Goal: Contribute content: Add original content to the website for others to see

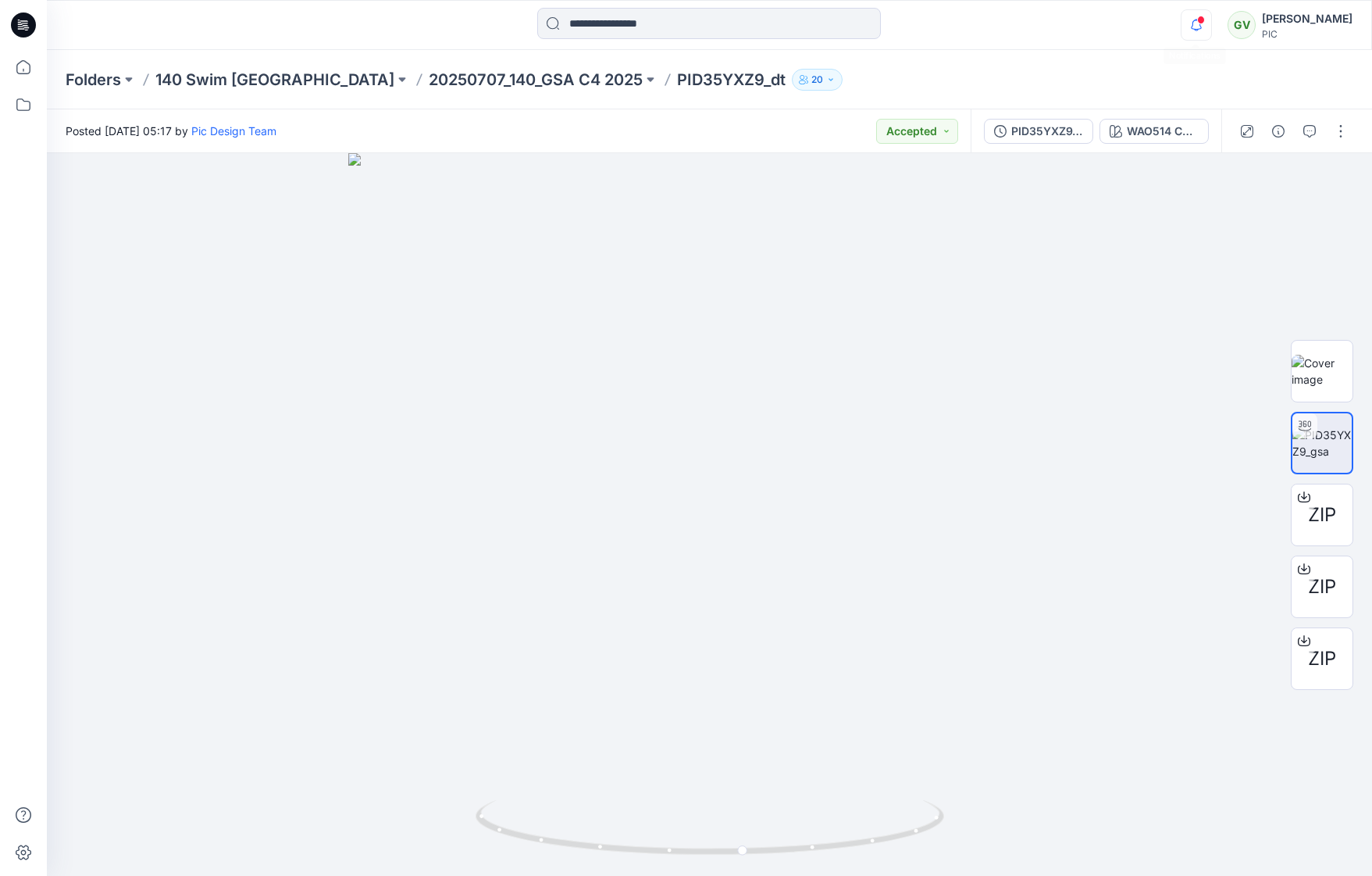
click at [1200, 14] on icon "button" at bounding box center [1196, 25] width 30 height 31
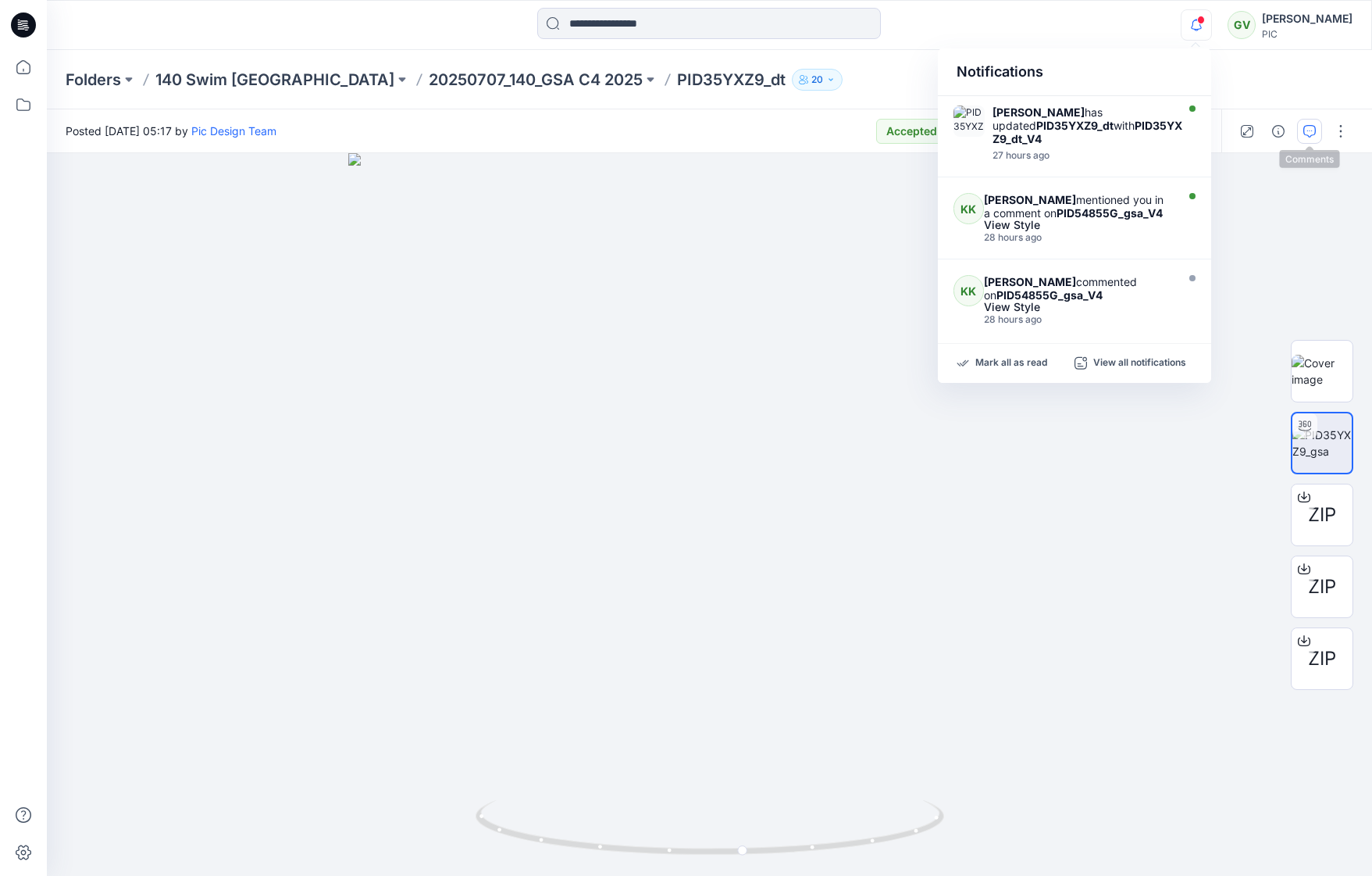
click at [1316, 140] on button "button" at bounding box center [1309, 130] width 25 height 25
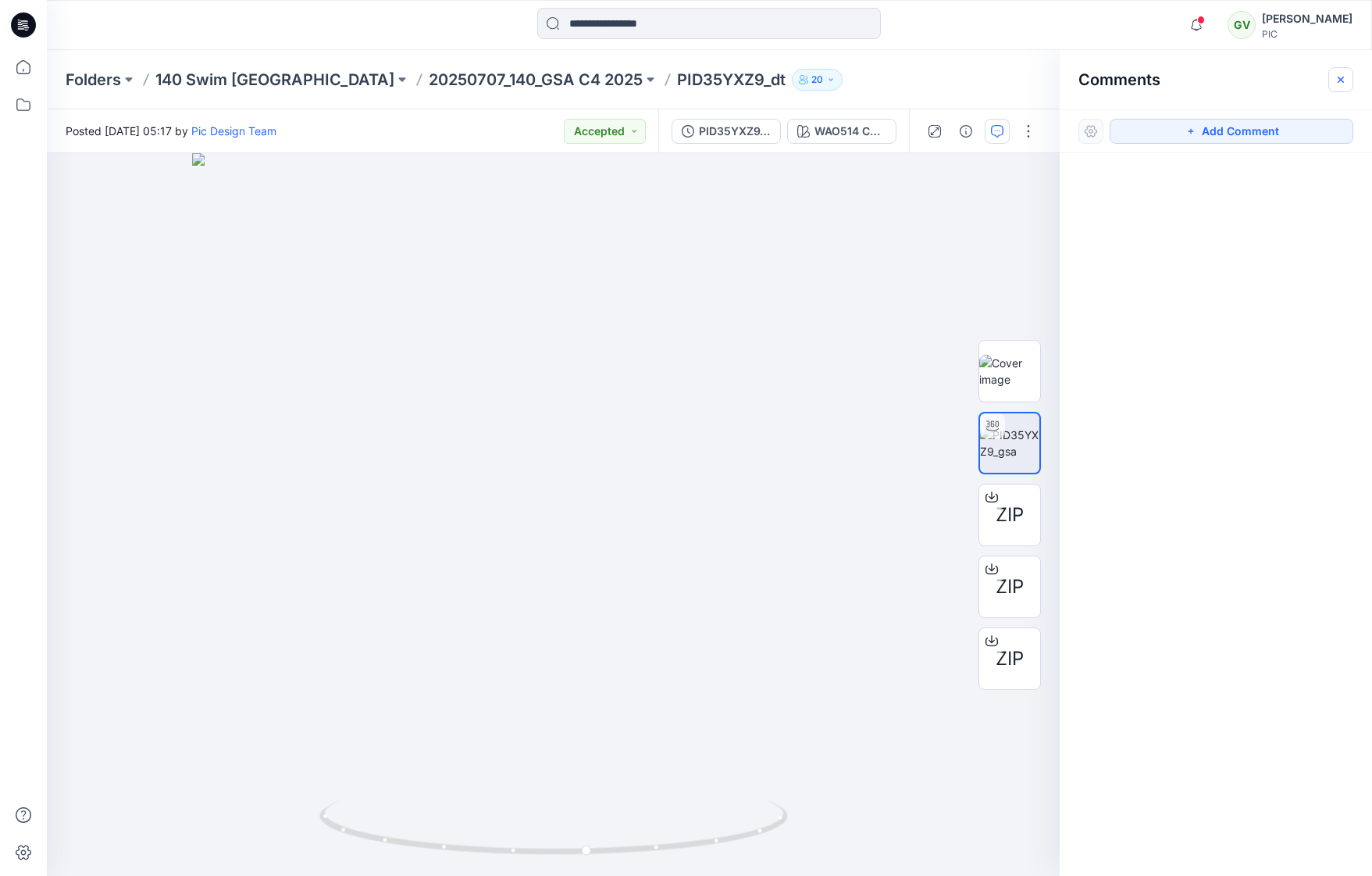
click at [1342, 88] on button "button" at bounding box center [1341, 80] width 25 height 25
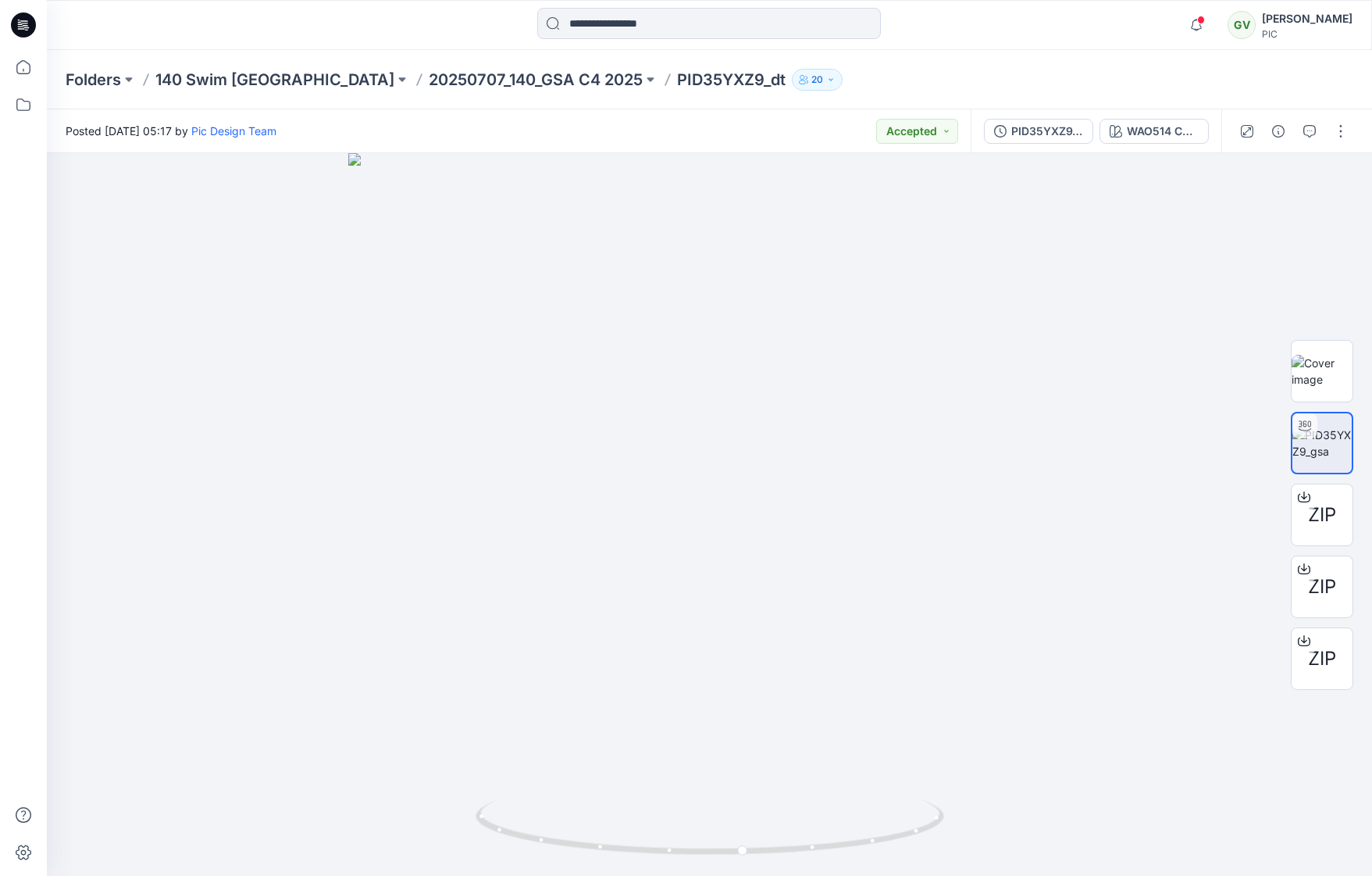
click at [931, 73] on div "Folders 140 Swim USA 20250707_140_GSA C4 2025 PID35YXZ9_dt 20" at bounding box center [648, 80] width 1166 height 22
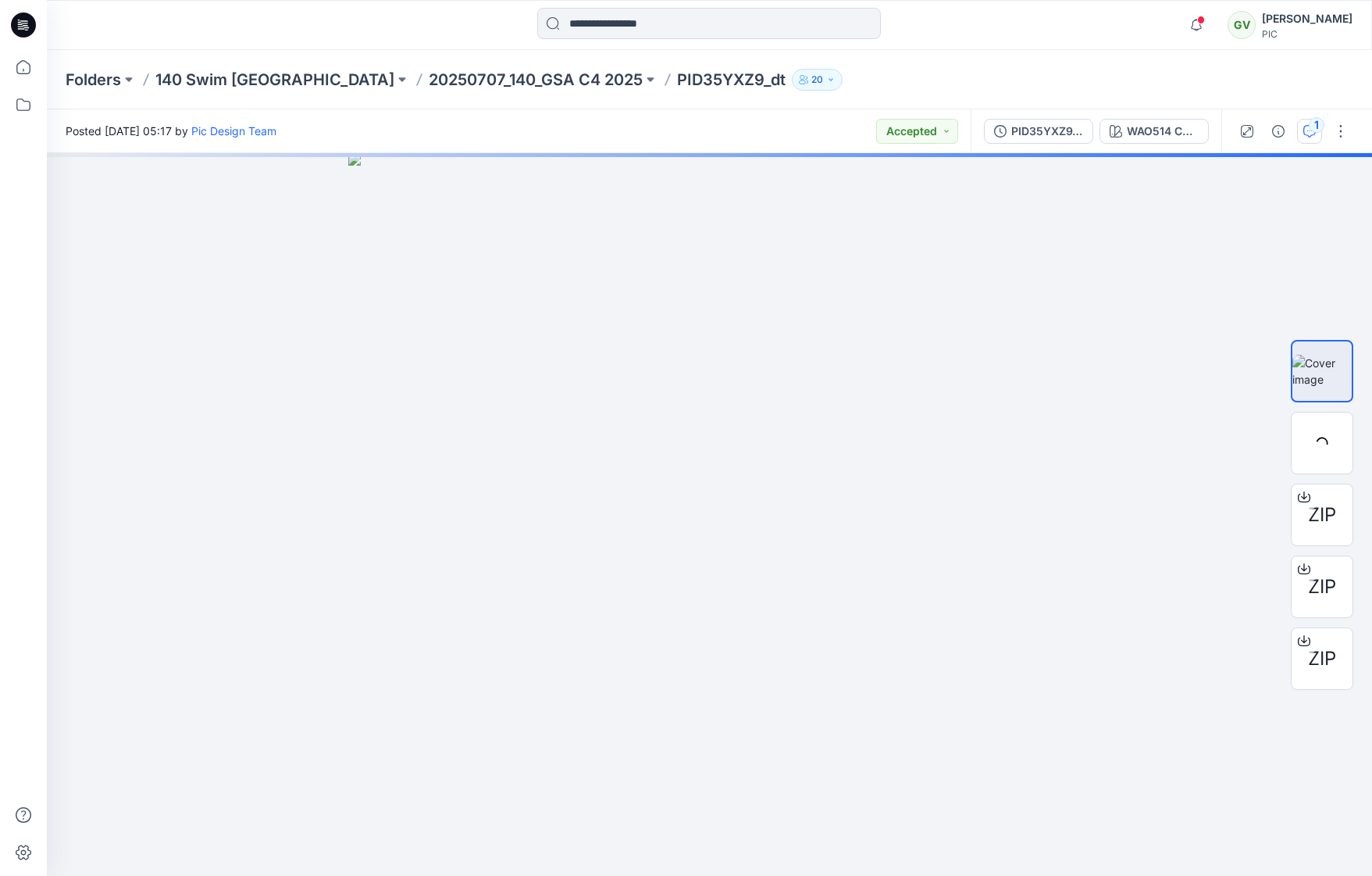
click at [1312, 130] on div "1" at bounding box center [1317, 125] width 16 height 16
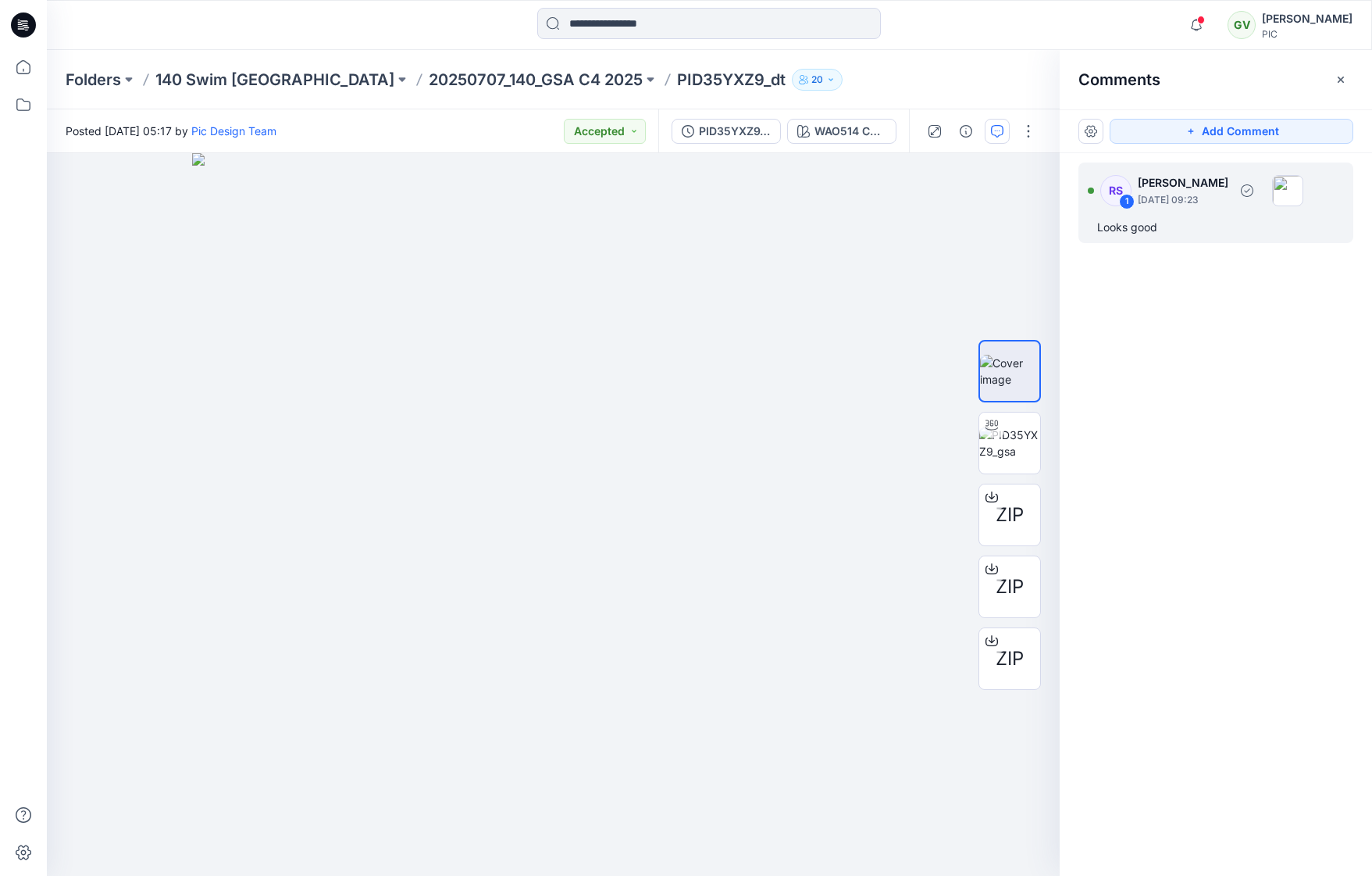
click at [1208, 207] on p "August 20, 2025 09:23" at bounding box center [1183, 200] width 91 height 16
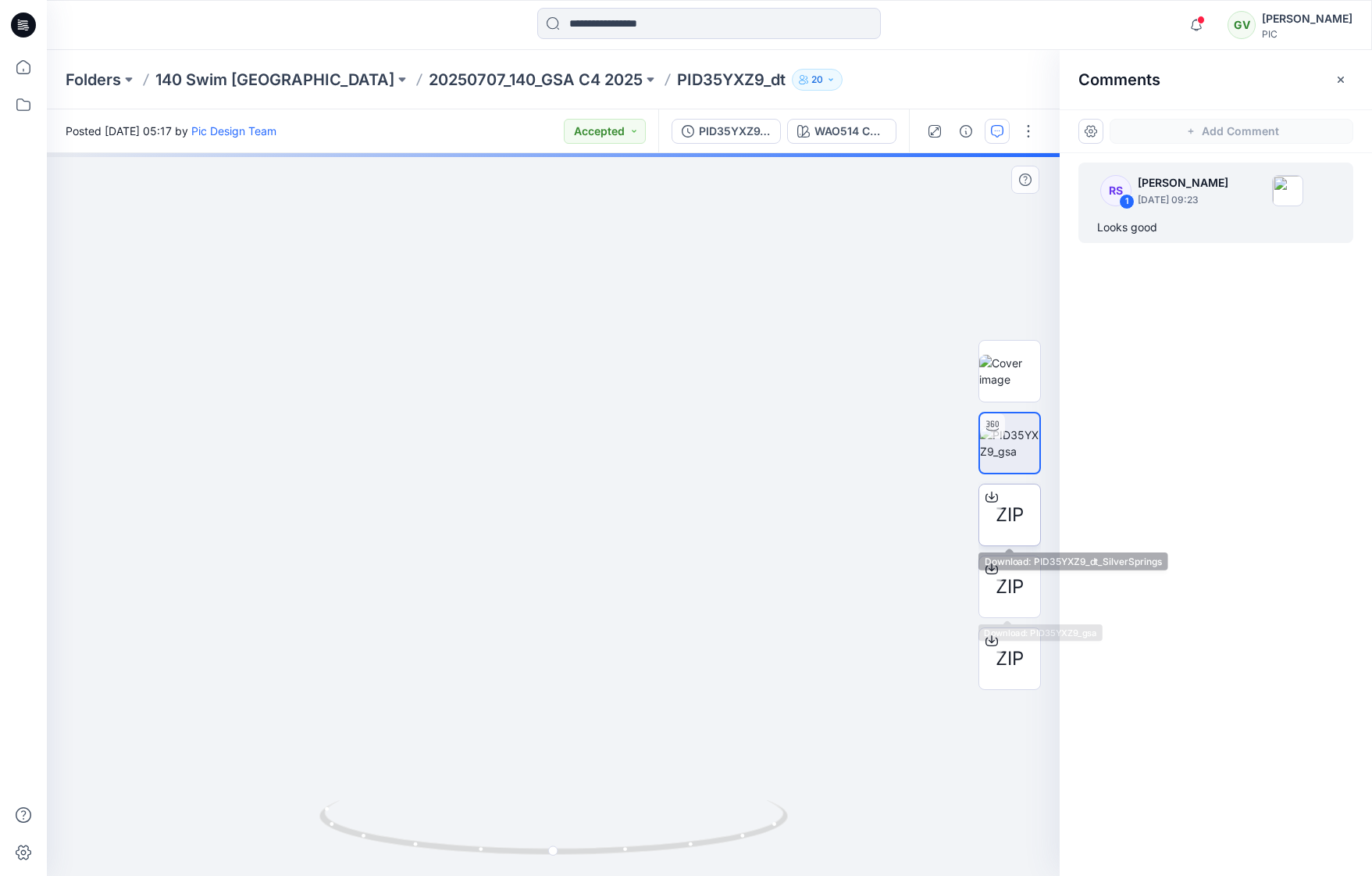
click at [1009, 510] on span "ZIP" at bounding box center [1010, 514] width 28 height 28
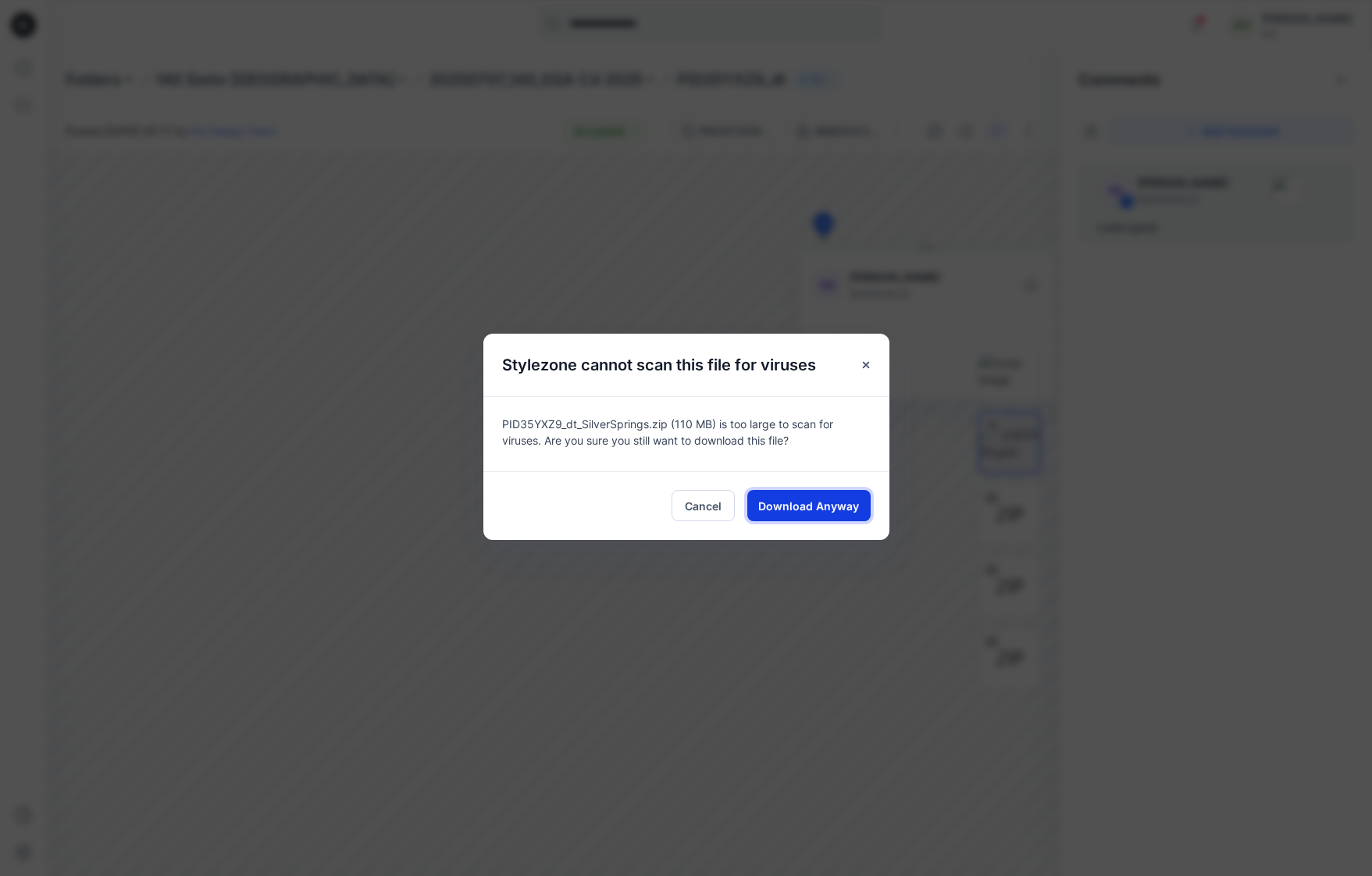
click at [813, 506] on span "Download Anyway" at bounding box center [808, 506] width 101 height 17
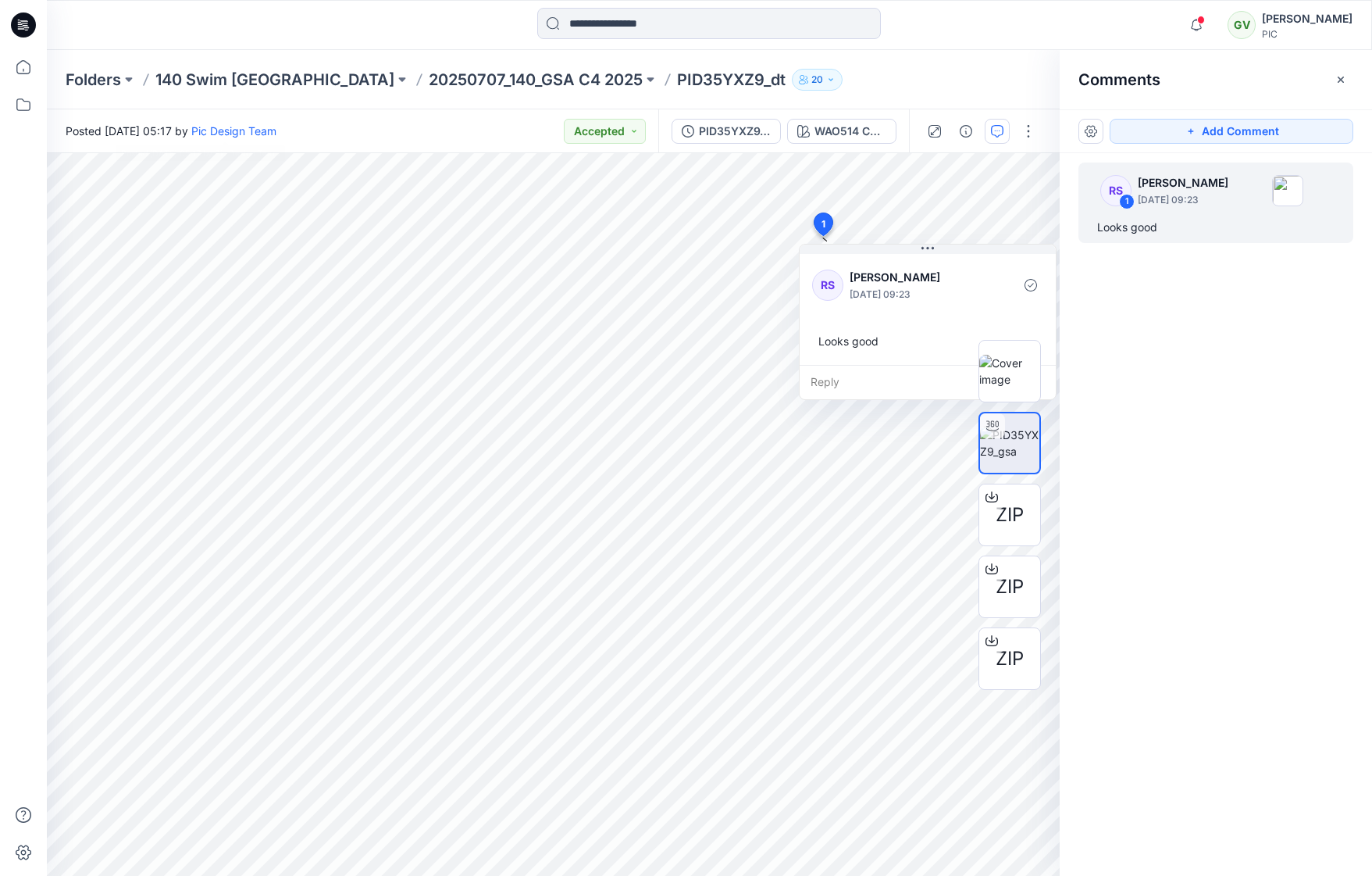
click at [173, 102] on div "Folders 140 Swim USA 20250707_140_GSA C4 2025 PID35YXZ9_dt 20" at bounding box center [710, 80] width 1326 height 59
click at [1014, 589] on span "ZIP" at bounding box center [1010, 586] width 28 height 28
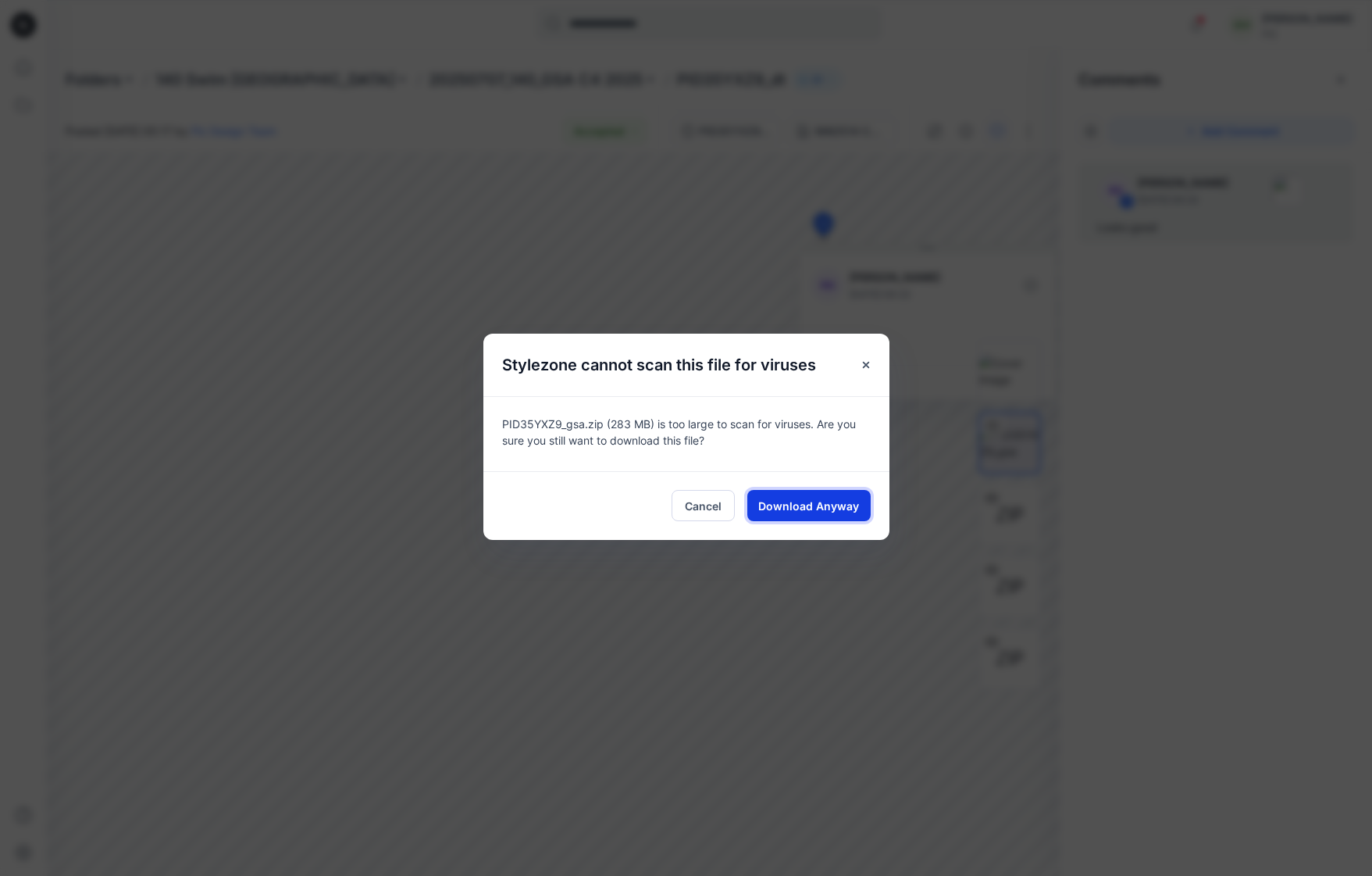
click at [843, 509] on span "Download Anyway" at bounding box center [808, 506] width 101 height 17
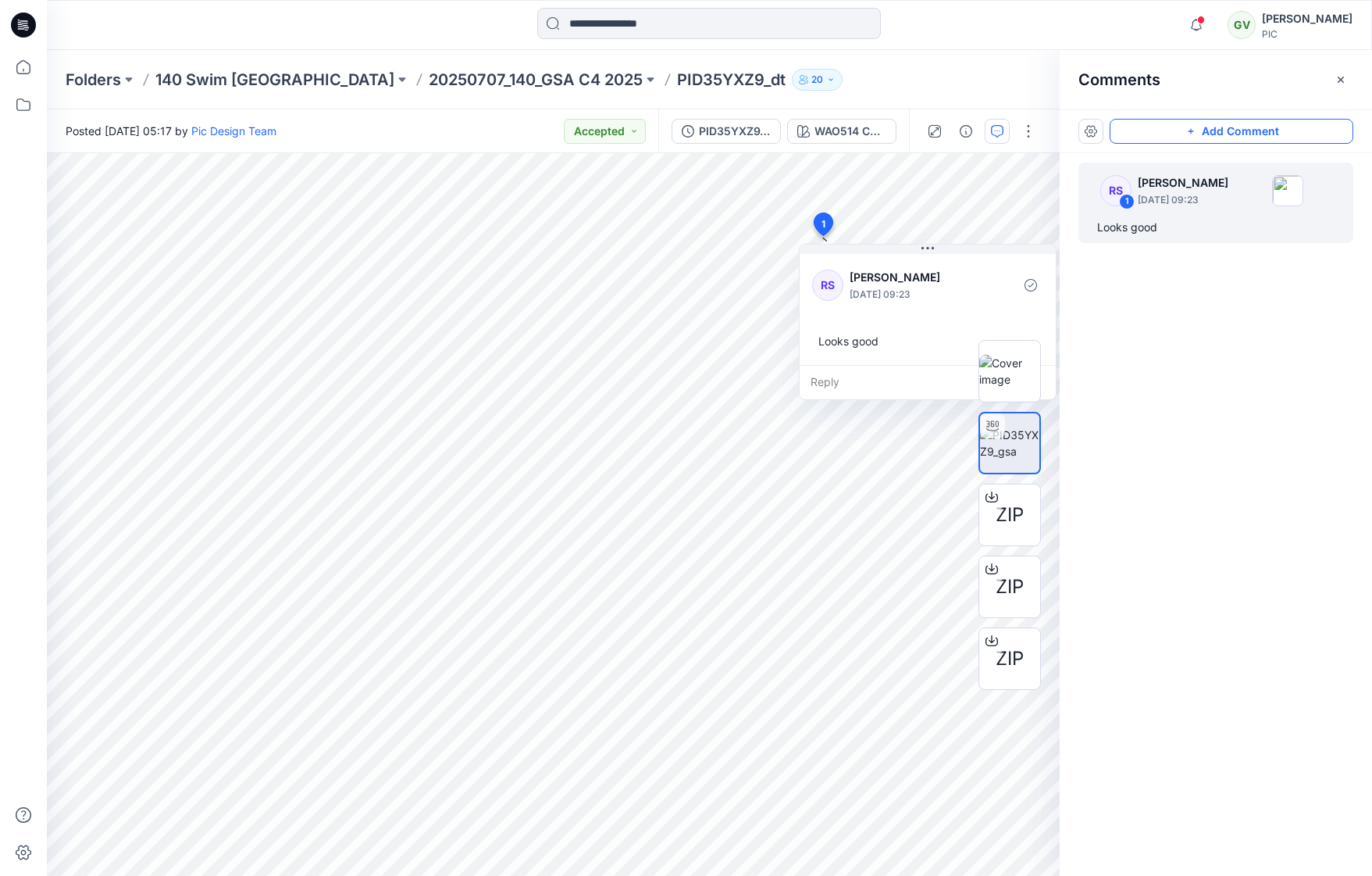
click at [1211, 131] on button "Add Comment" at bounding box center [1231, 130] width 244 height 25
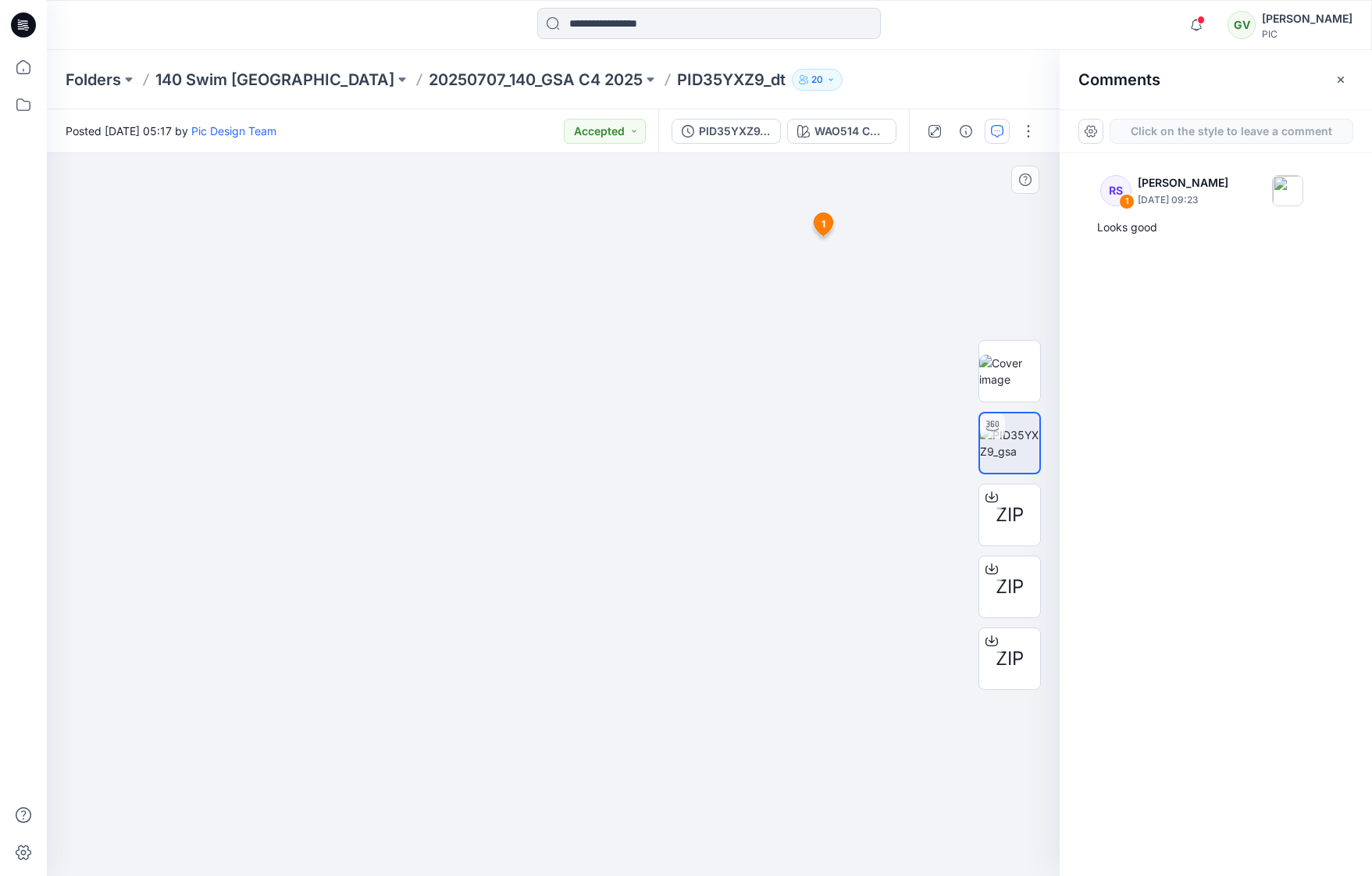
click at [90, 193] on div "2 1 RS Rowena Smith - Wingo August 20, 2025 09:23 Looks good Reply" at bounding box center [554, 514] width 1013 height 722
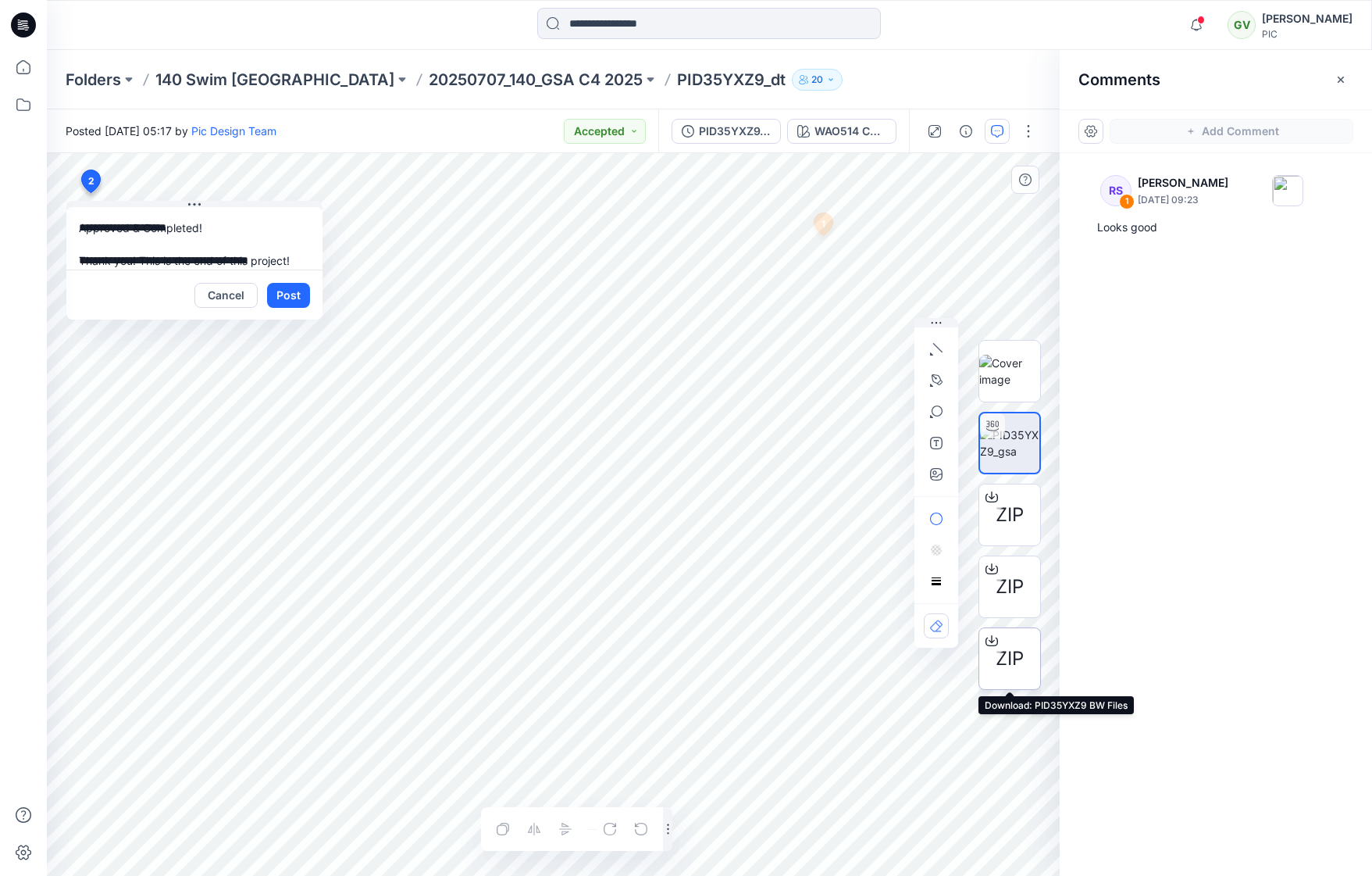
type textarea "**********"
click at [1003, 669] on span "ZIP" at bounding box center [1010, 659] width 28 height 28
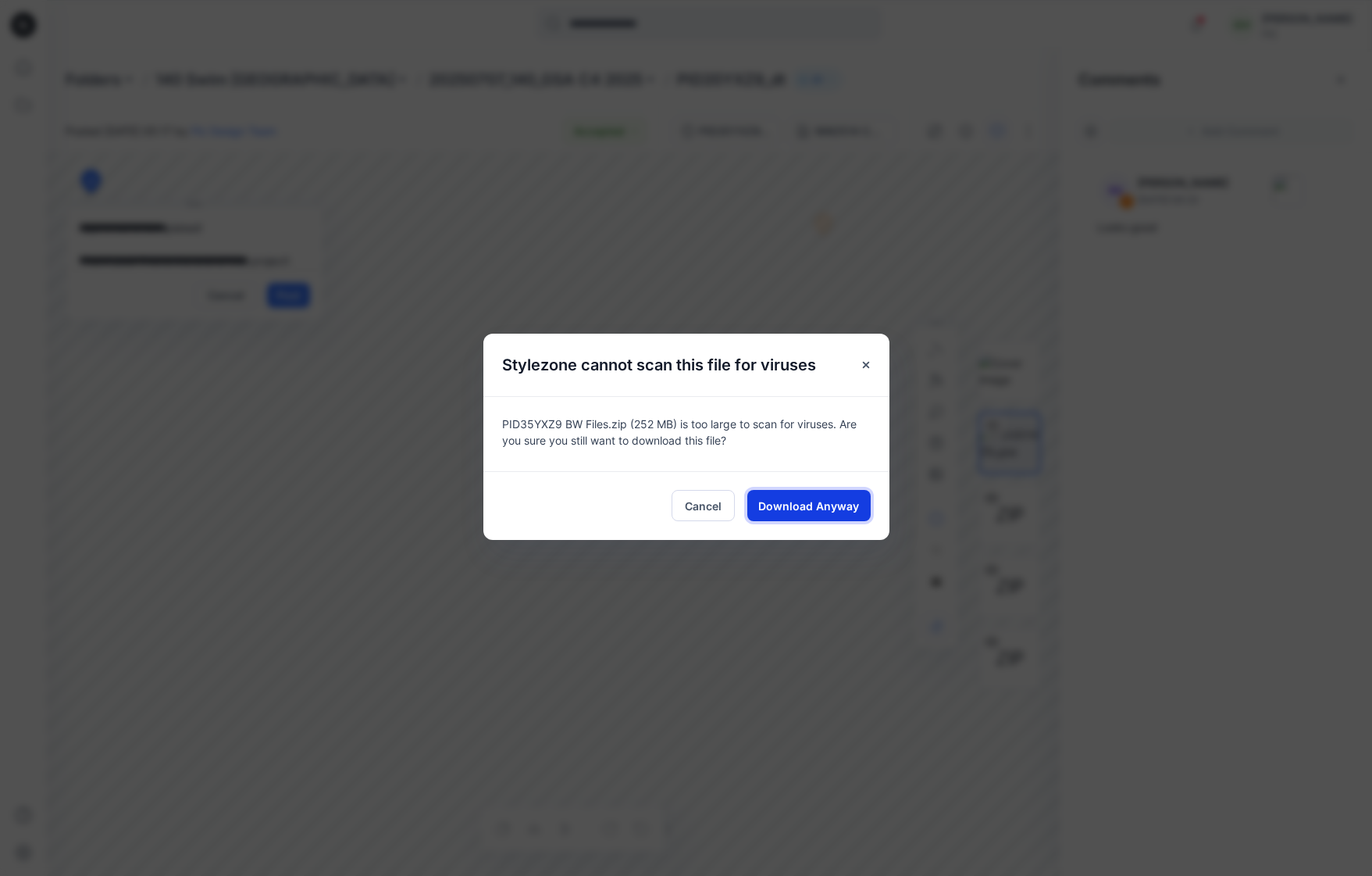
click at [819, 502] on span "Download Anyway" at bounding box center [808, 506] width 101 height 17
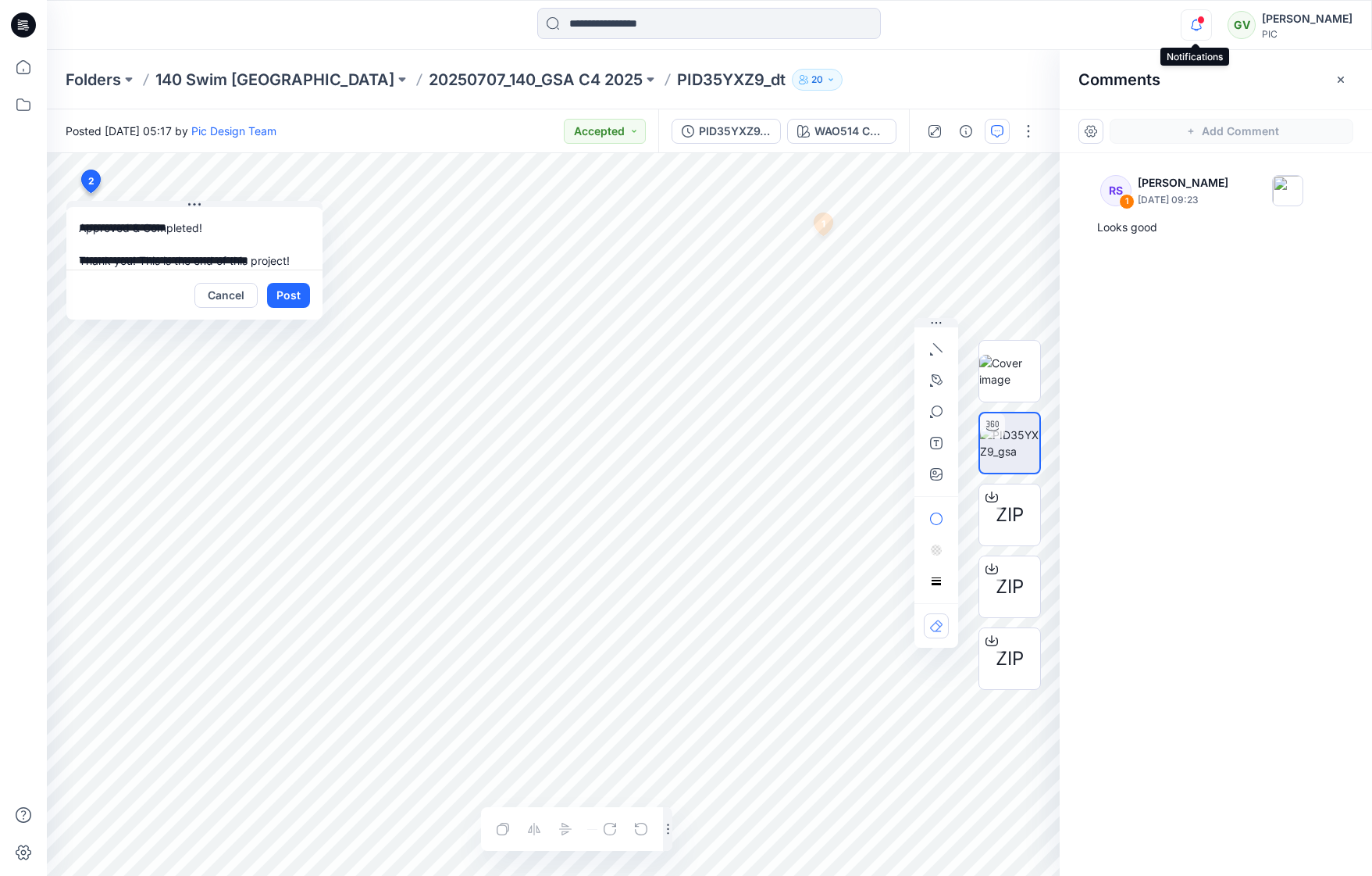
click at [1186, 31] on icon "button" at bounding box center [1196, 25] width 30 height 31
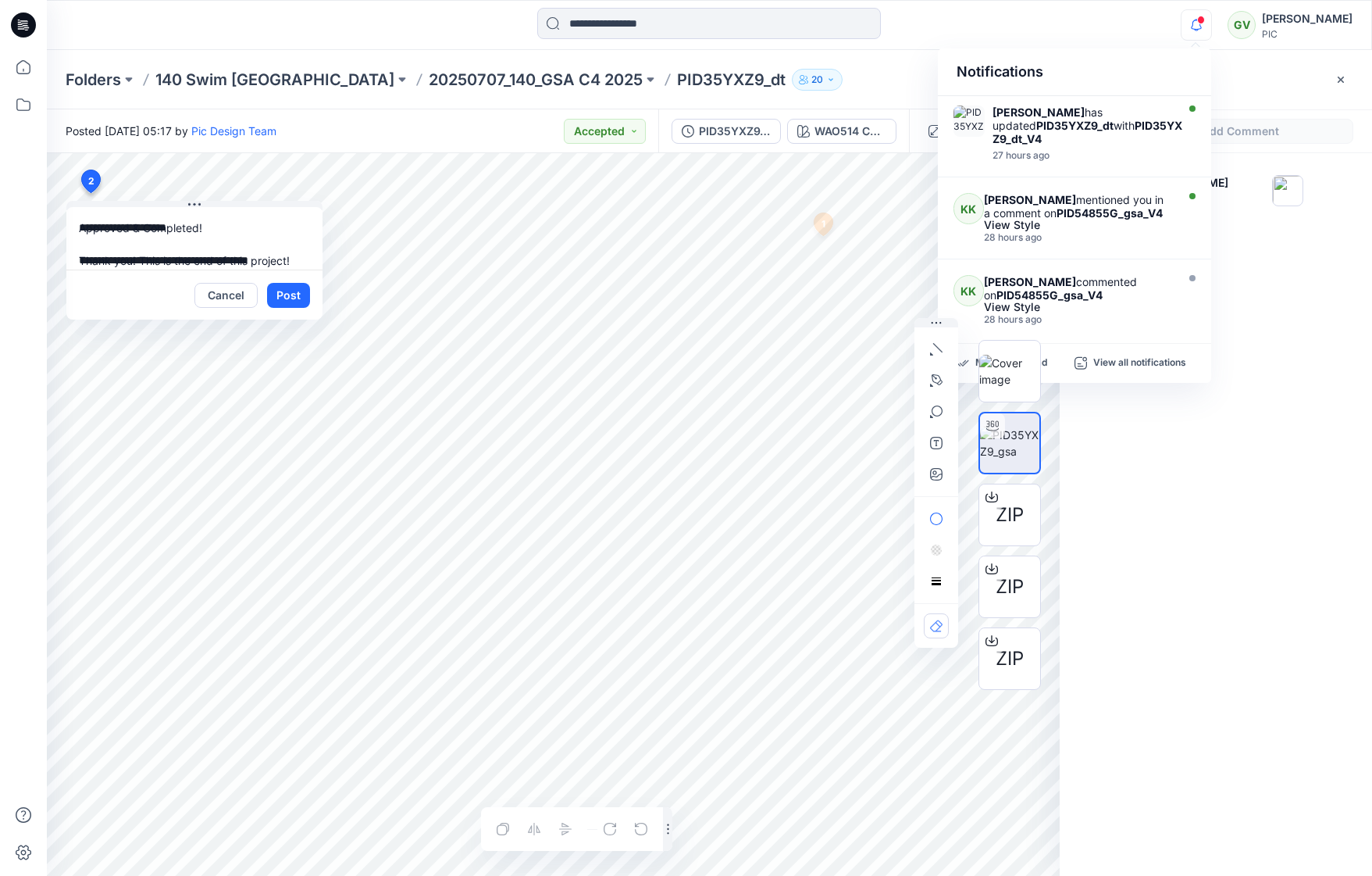
click at [1186, 31] on icon "button" at bounding box center [1196, 25] width 30 height 31
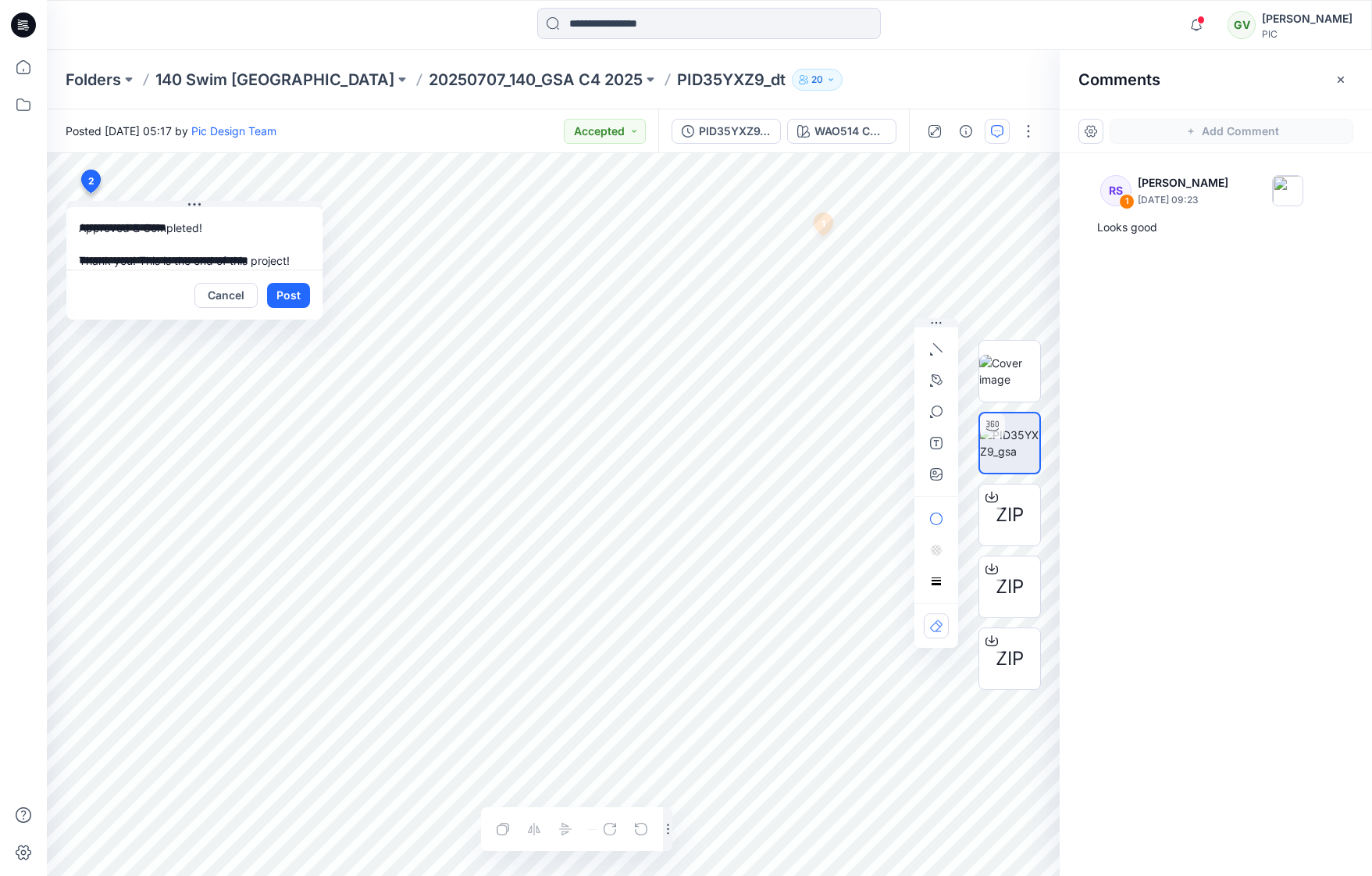
click at [246, 21] on div at bounding box center [213, 24] width 331 height 34
click at [292, 290] on button "Post" at bounding box center [288, 295] width 43 height 25
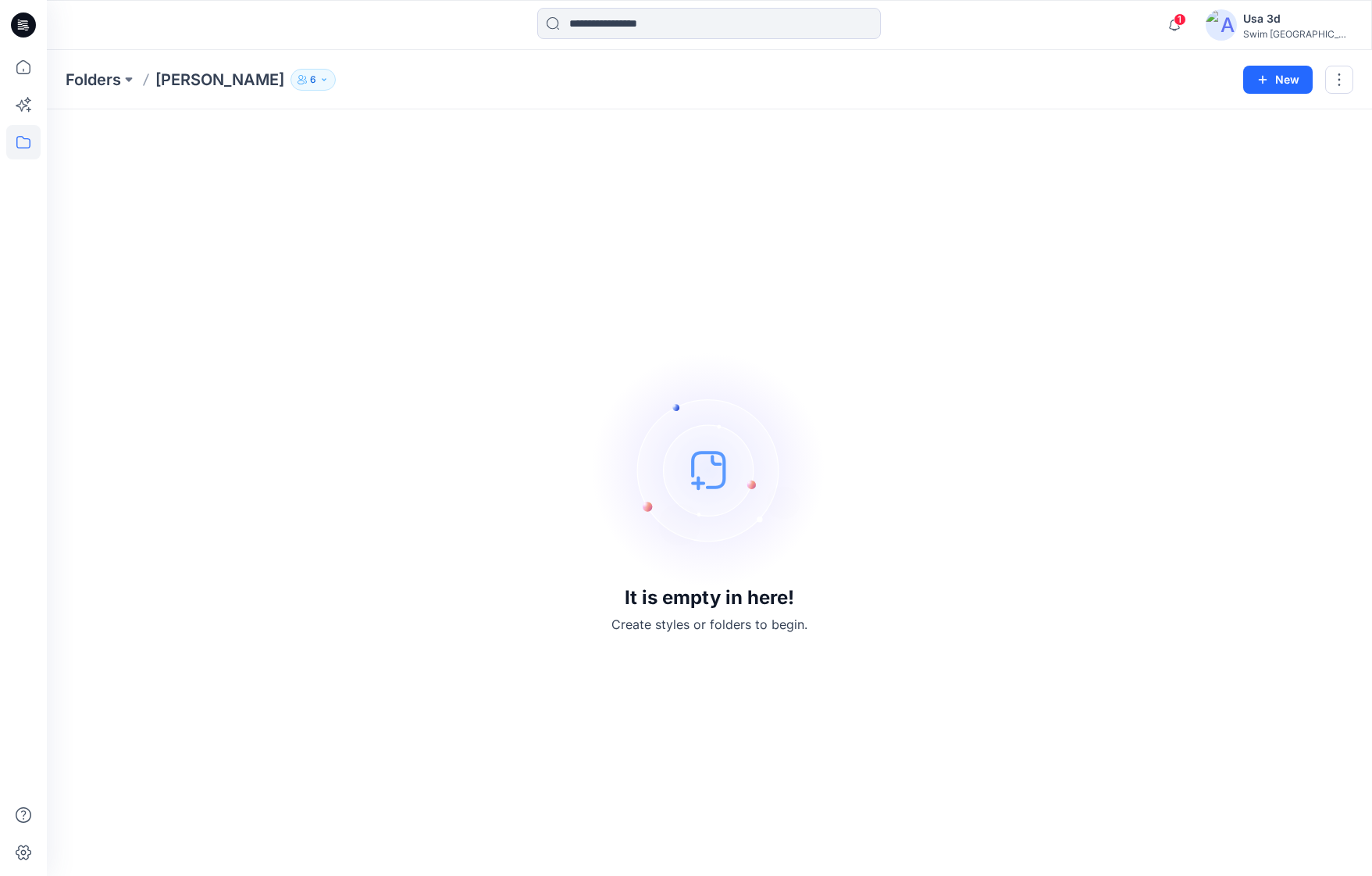
click at [14, 41] on icon at bounding box center [23, 25] width 25 height 50
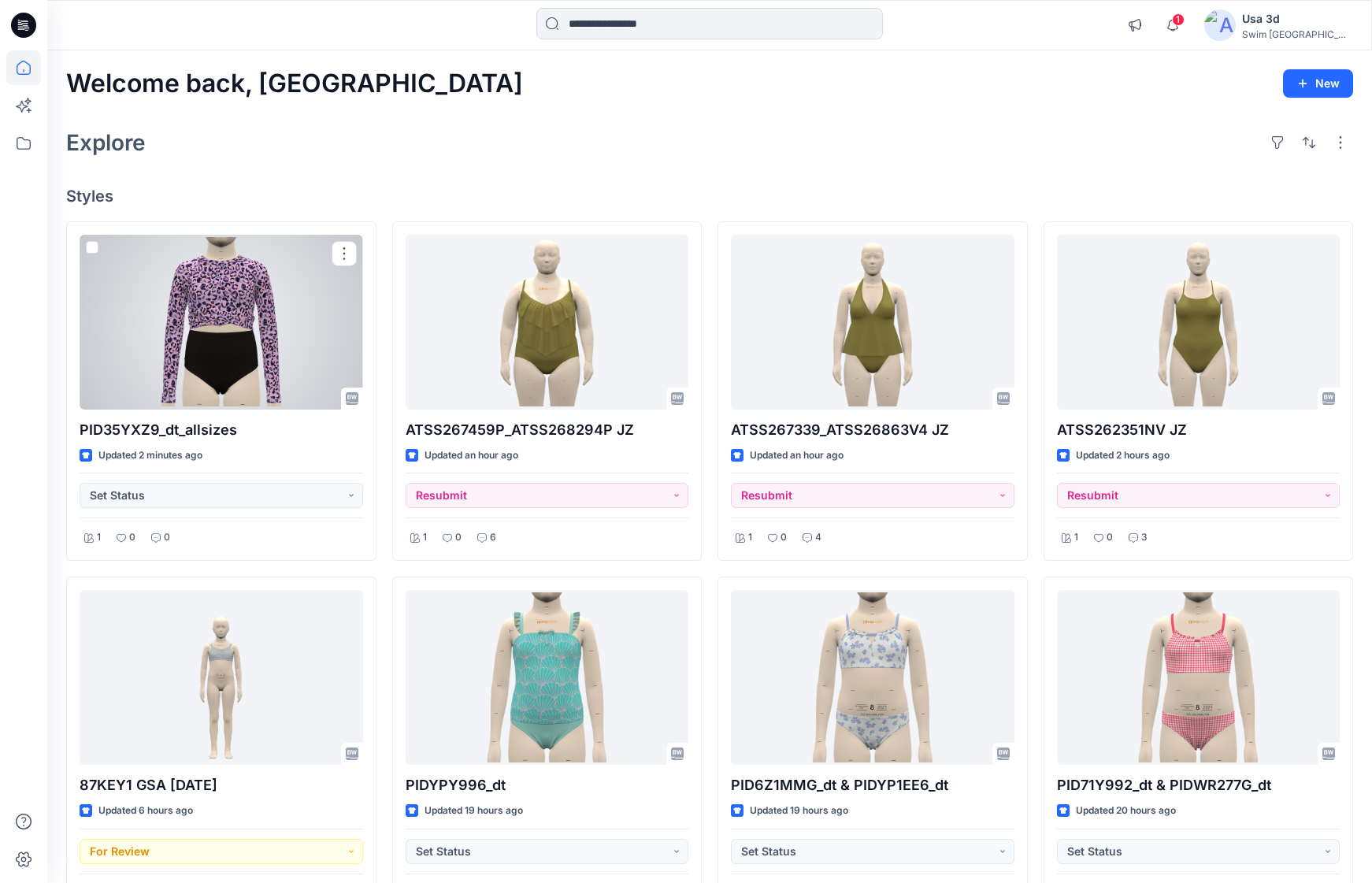
click at [252, 362] on div at bounding box center [221, 323] width 283 height 175
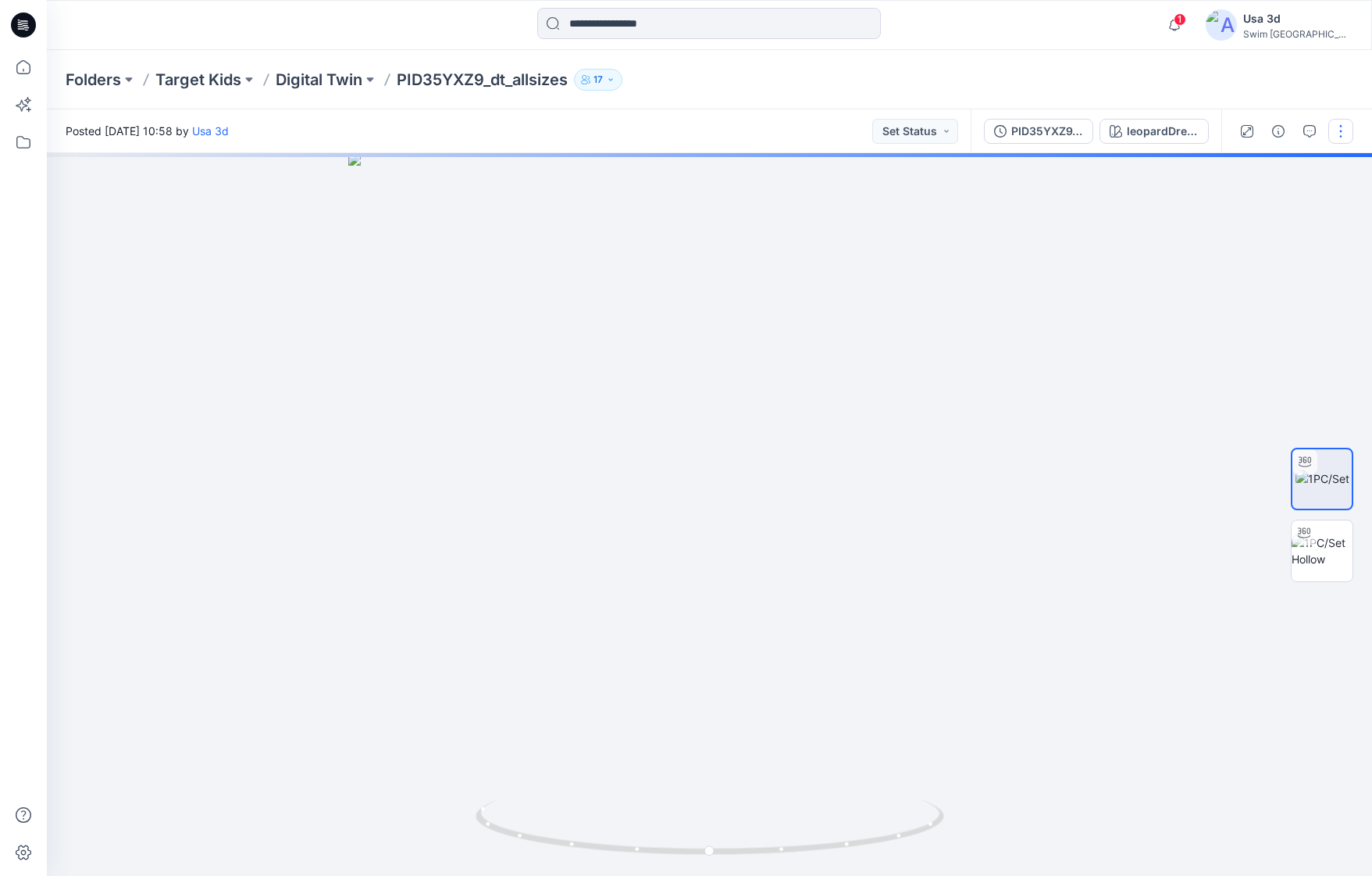
click at [1351, 130] on button "button" at bounding box center [1341, 130] width 25 height 25
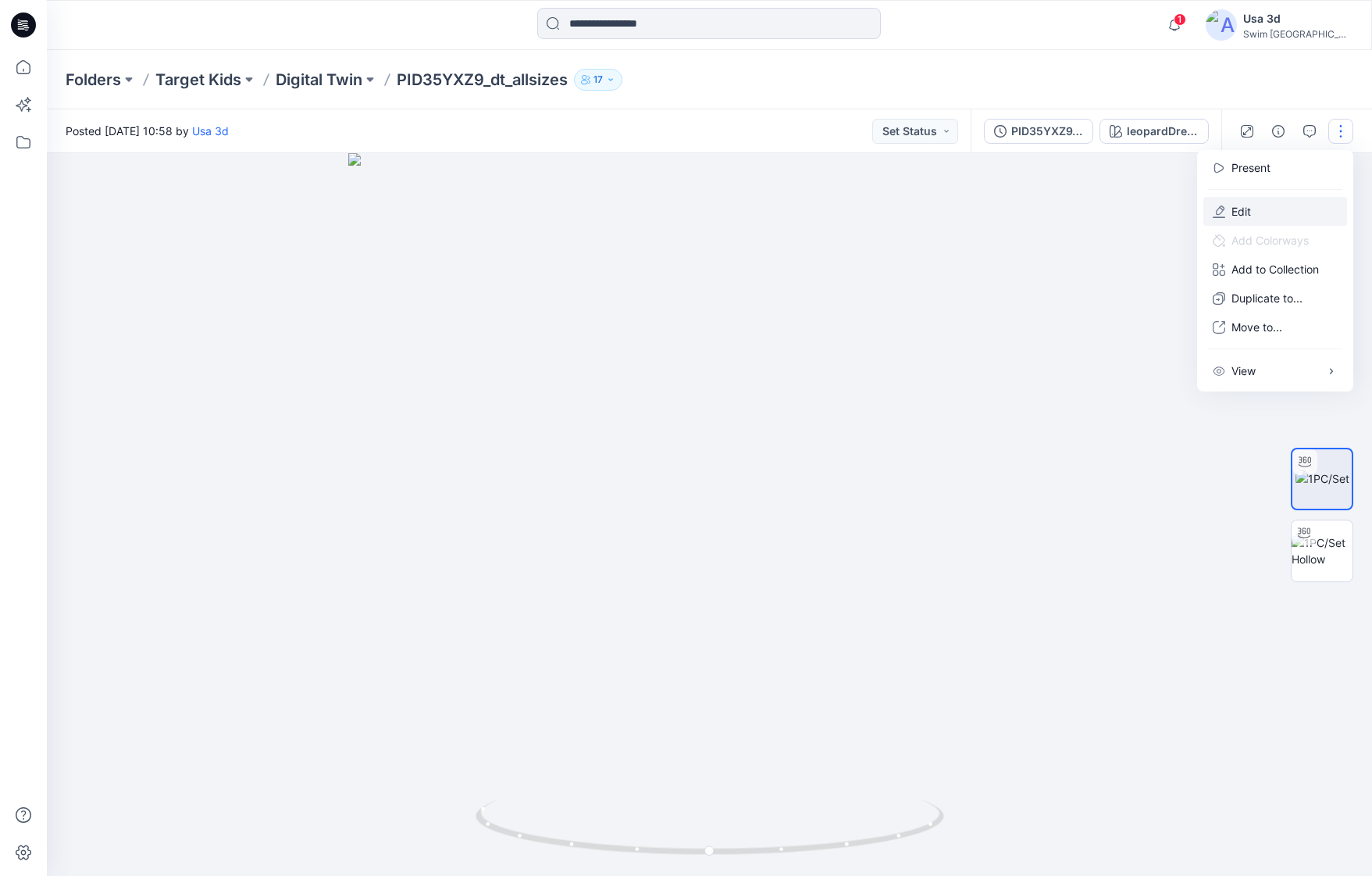
click at [1255, 208] on button "Edit" at bounding box center [1275, 211] width 143 height 29
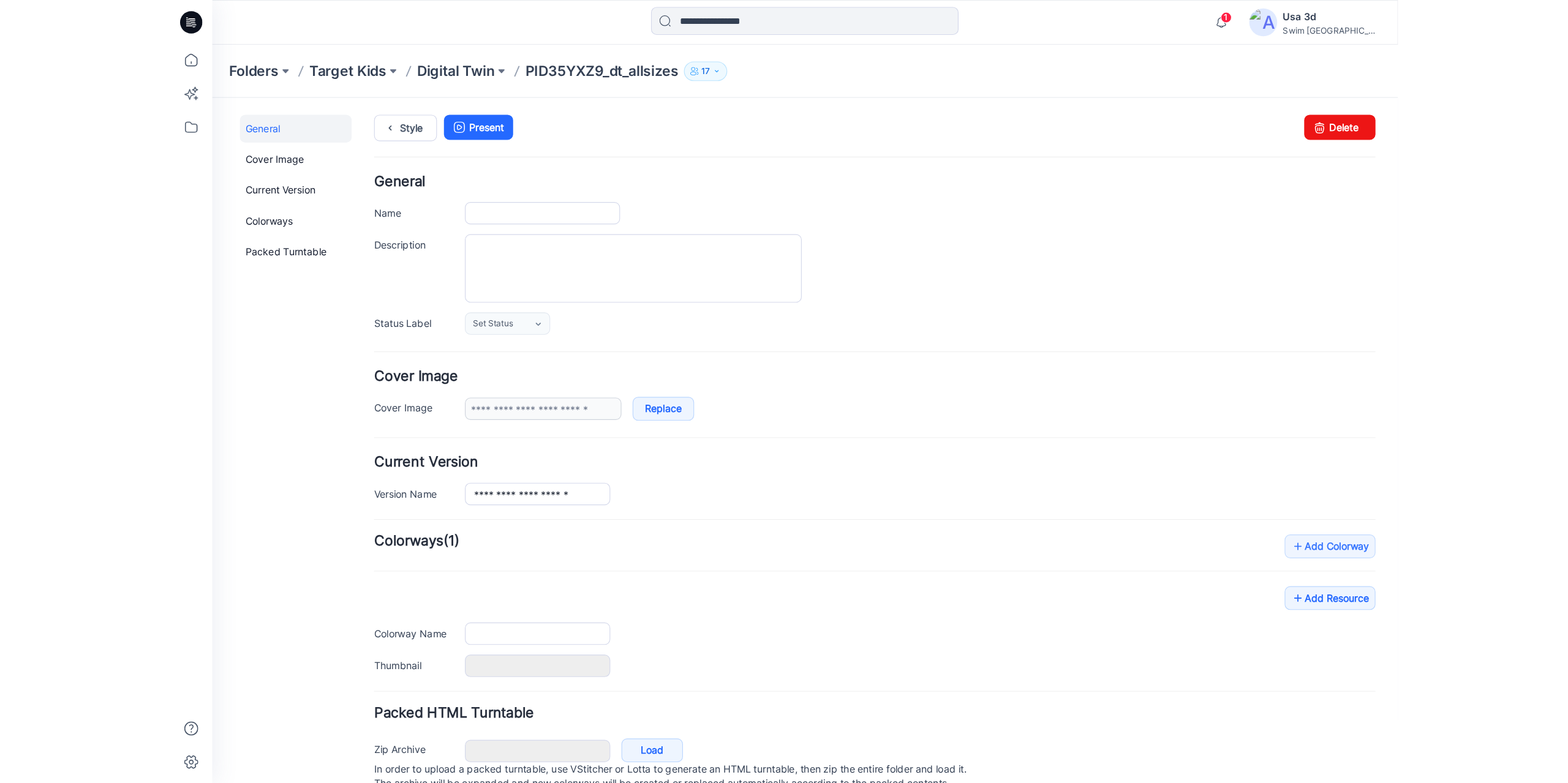
type input "**********"
type input "*******"
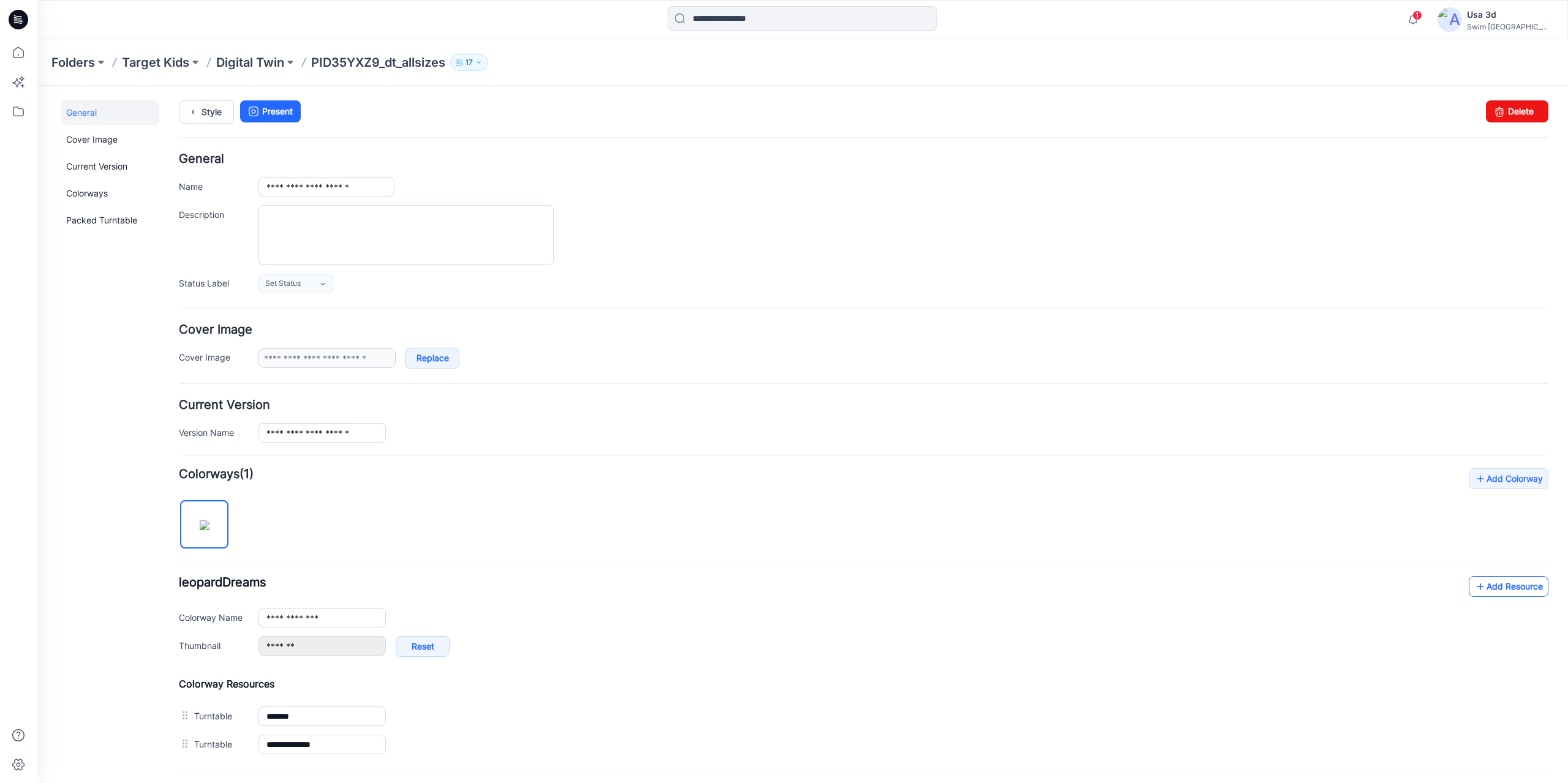
click at [1075, 582] on icon at bounding box center [1480, 587] width 12 height 20
drag, startPoint x: 362, startPoint y: 186, endPoint x: 383, endPoint y: 175, distance: 23.7
click at [367, 186] on input "**********" at bounding box center [326, 186] width 136 height 20
type input "**********"
click at [600, 436] on div "**********" at bounding box center [903, 433] width 1290 height 20
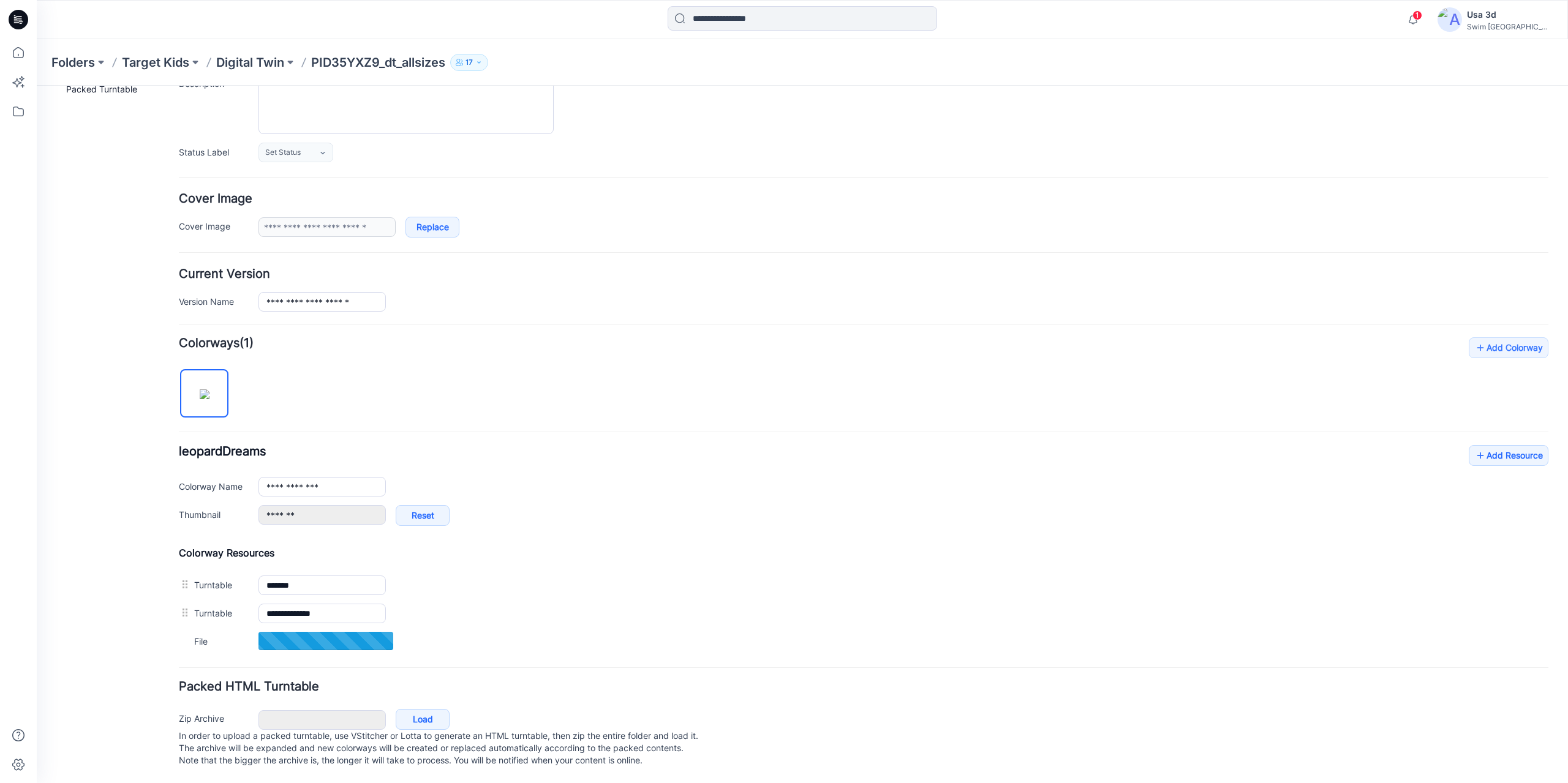
scroll to position [144, 0]
click at [1075, 447] on link "Add Resource" at bounding box center [1509, 455] width 80 height 21
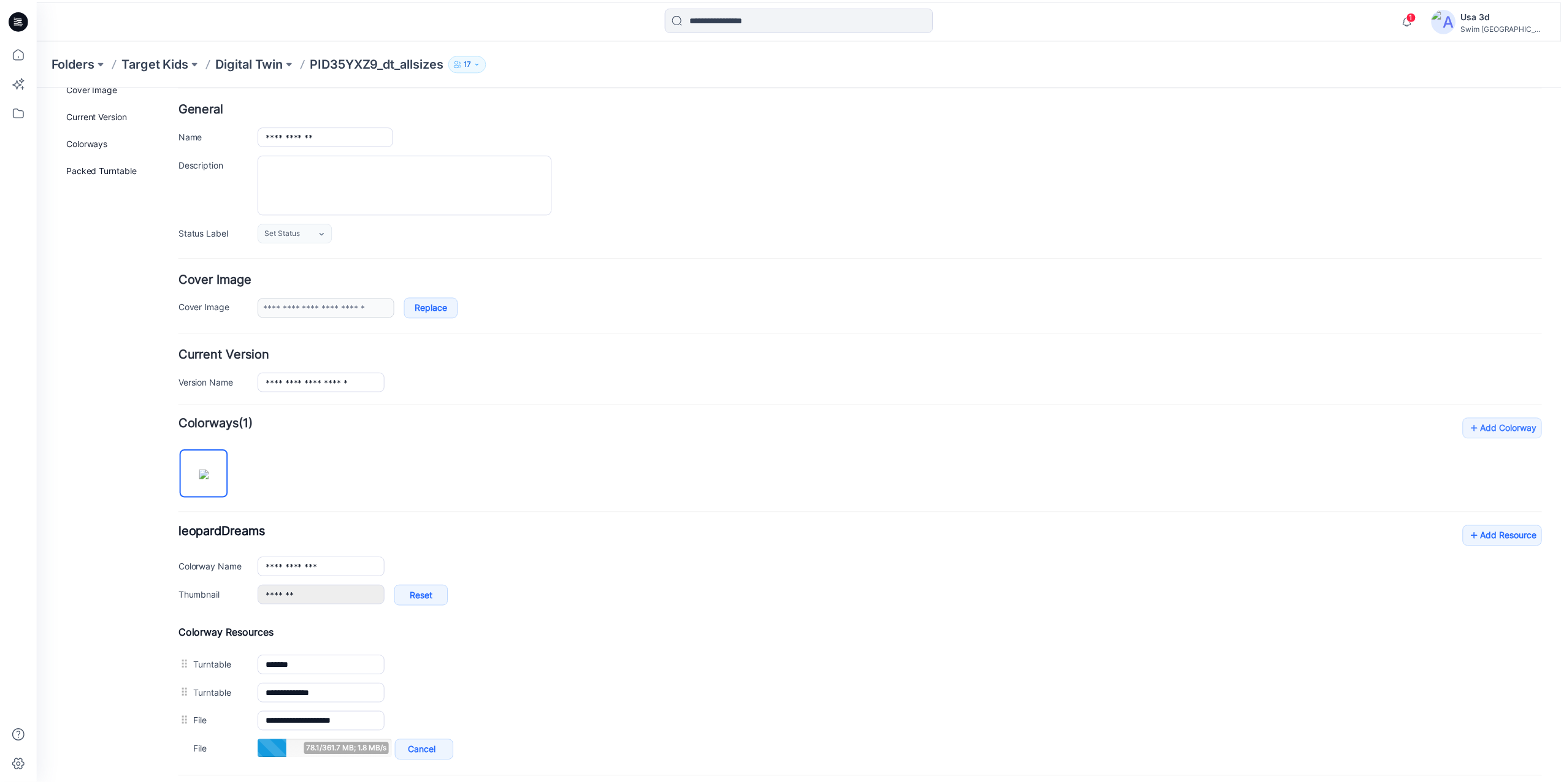
scroll to position [123, 0]
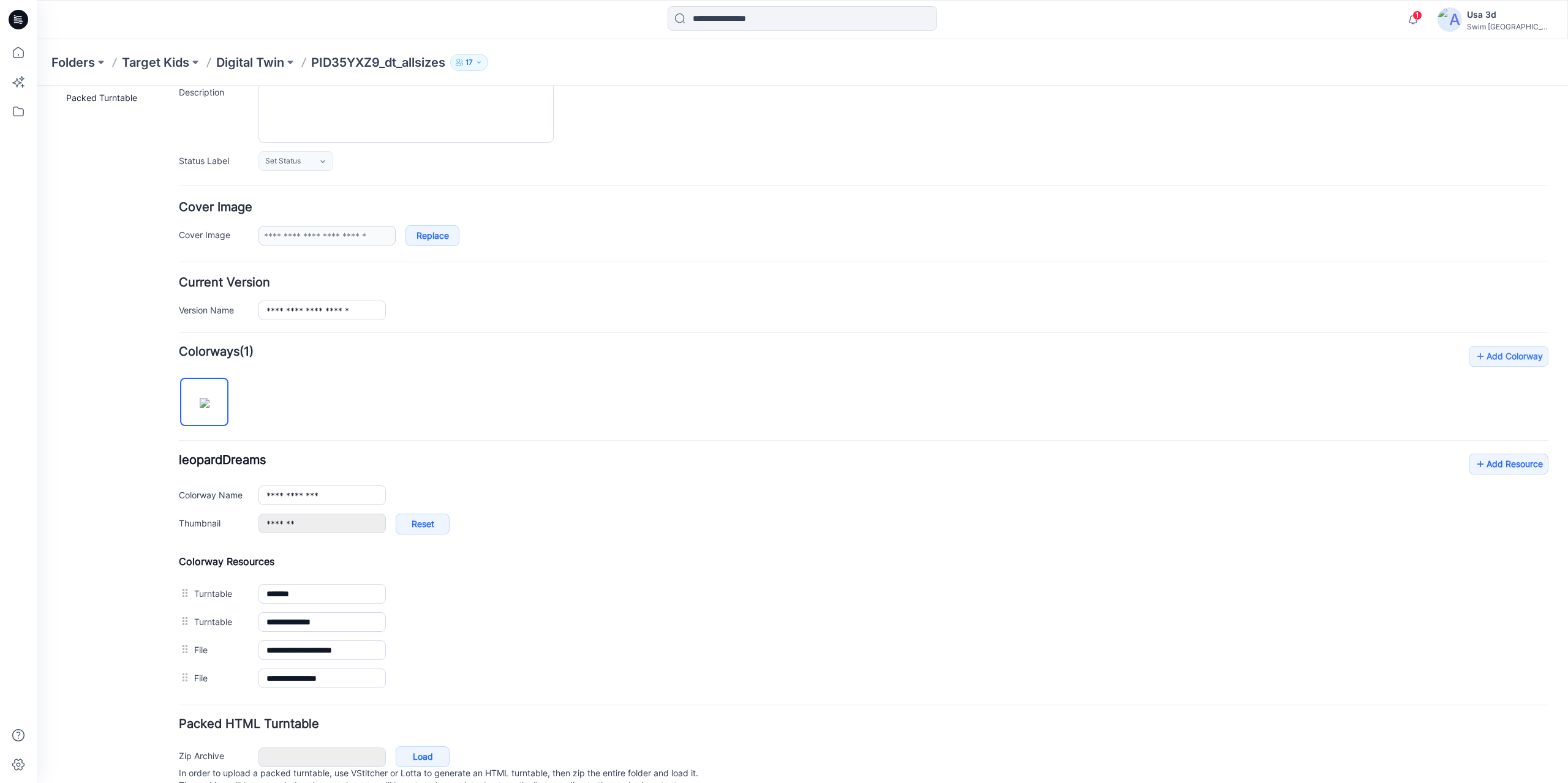
click at [30, 24] on div at bounding box center [18, 20] width 39 height 39
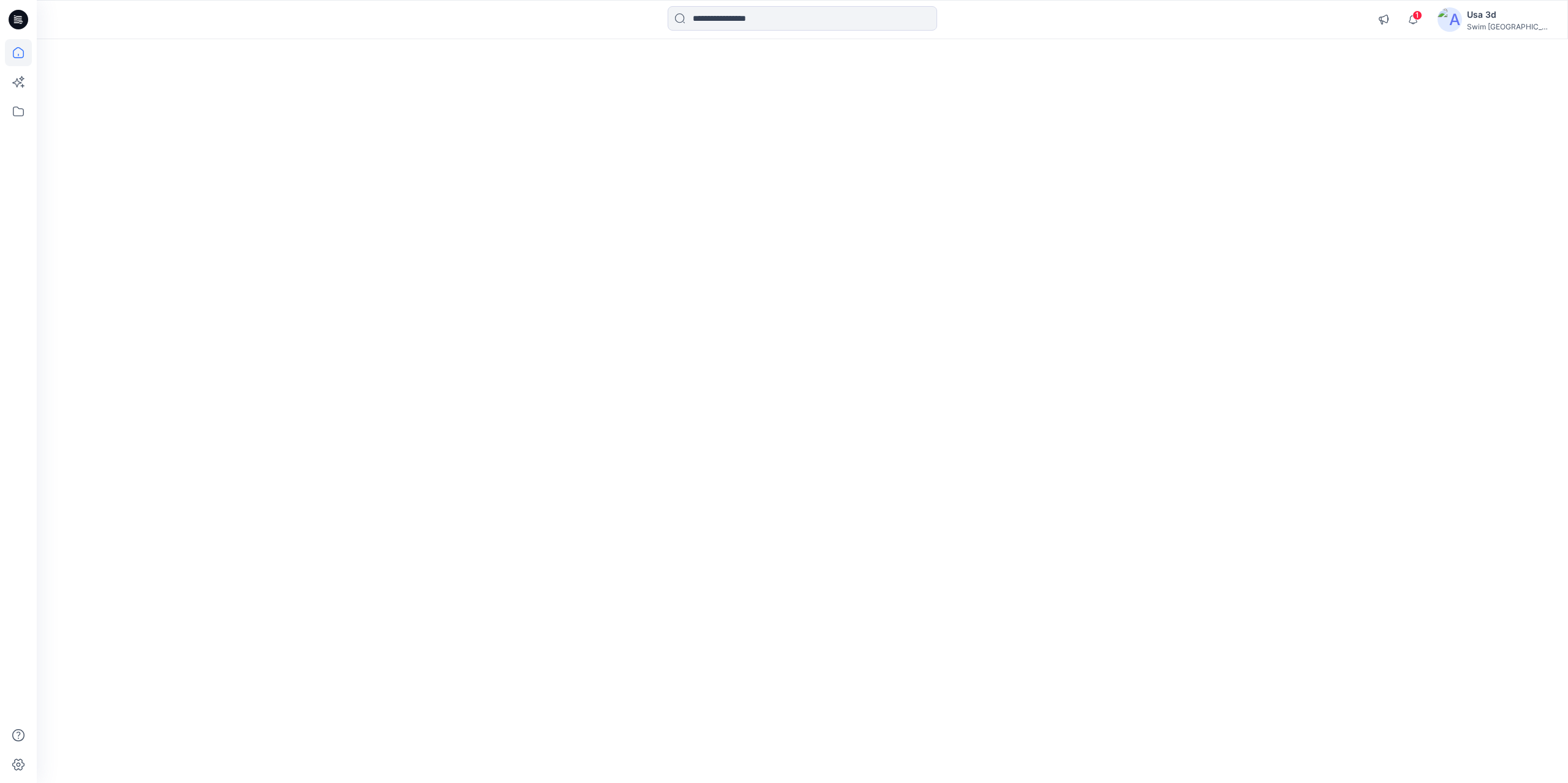
click at [28, 24] on div at bounding box center [18, 20] width 39 height 39
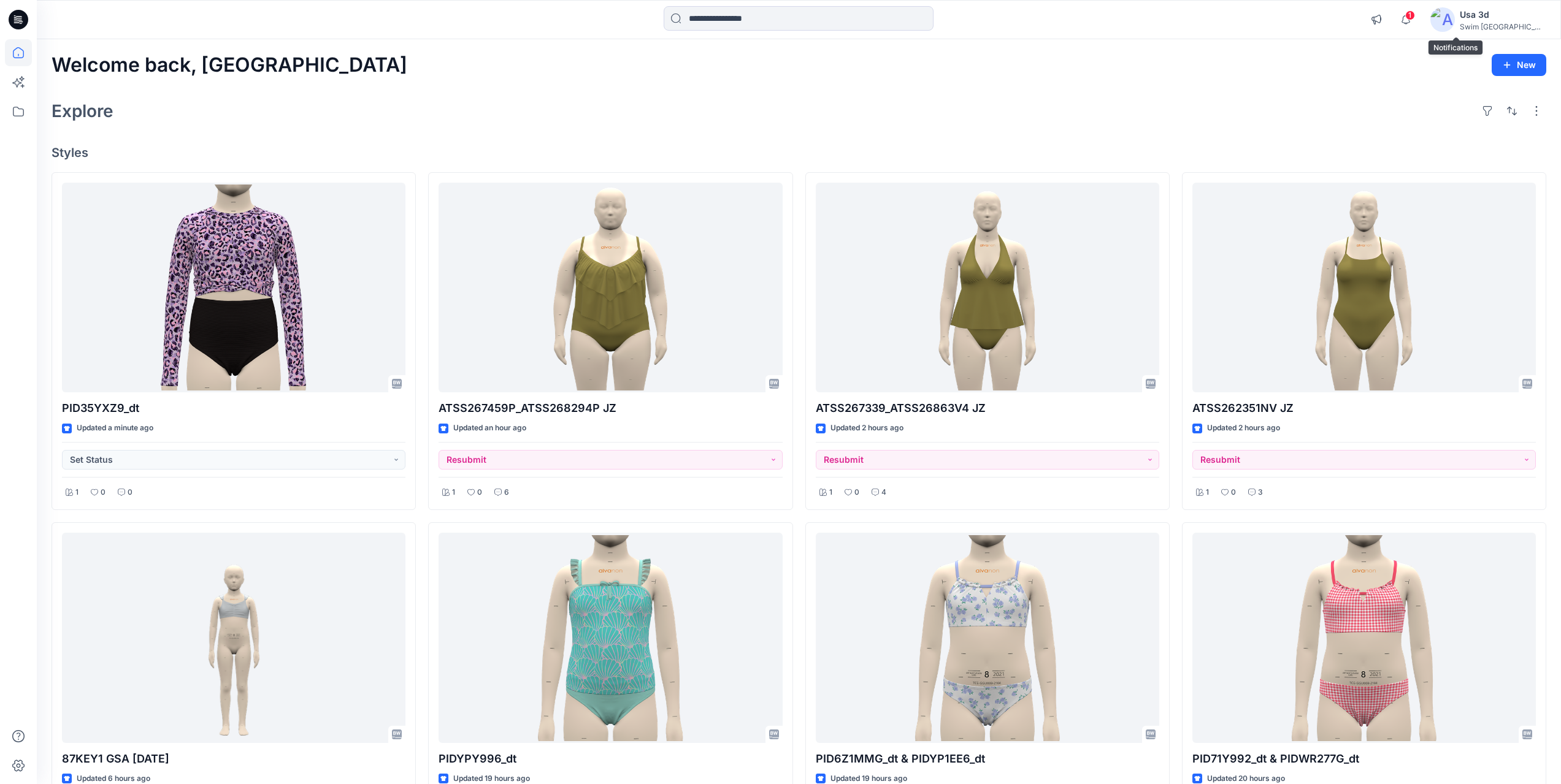
click at [1077, 15] on div "1 Notifications Your style PID35YXZ9_dt_allsizes is ready 3 minutes ago Pdc3d P…" at bounding box center [1455, 19] width 182 height 27
click at [1077, 17] on span "1" at bounding box center [1410, 15] width 10 height 10
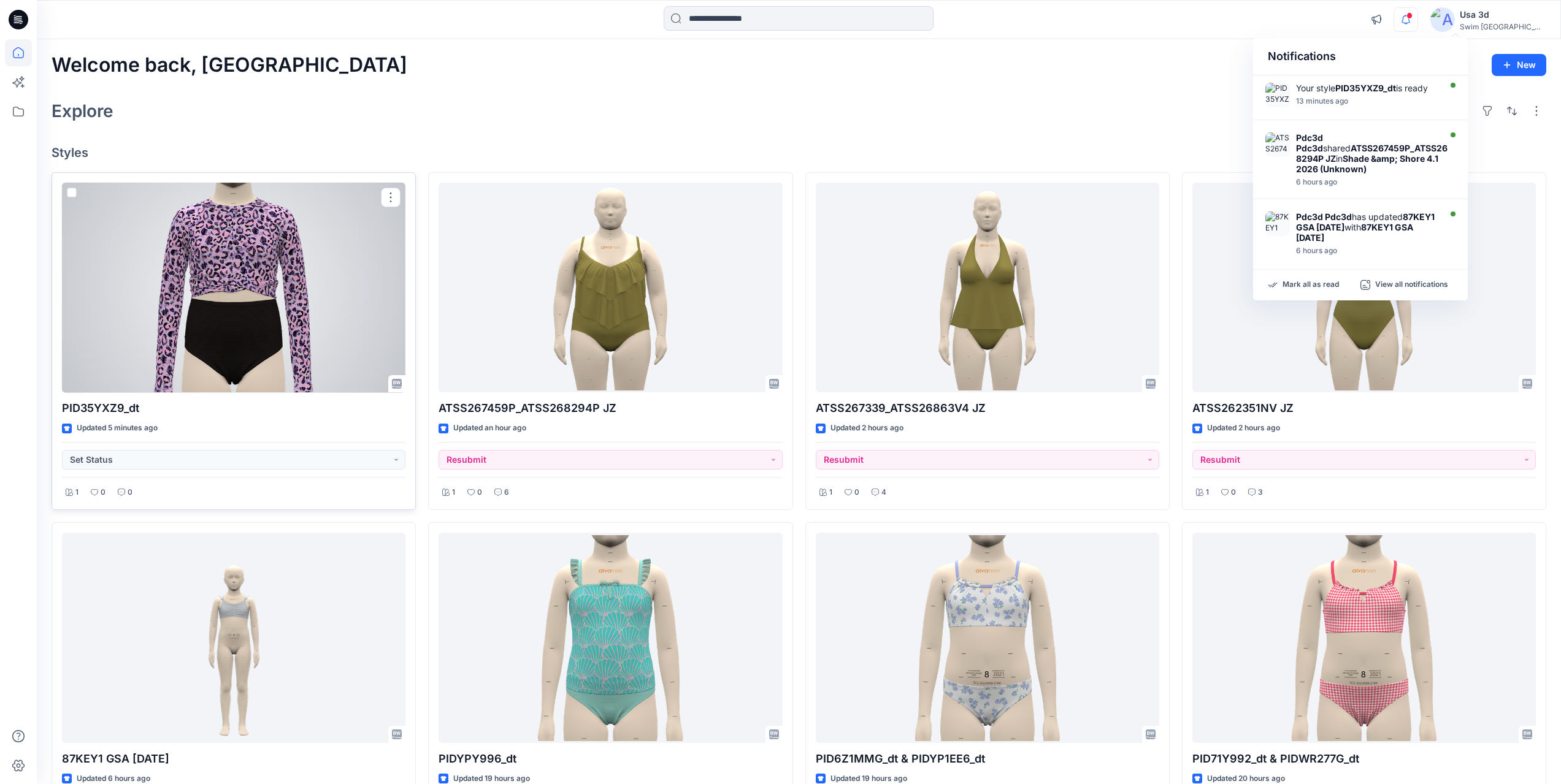
click at [314, 314] on div at bounding box center [233, 288] width 343 height 211
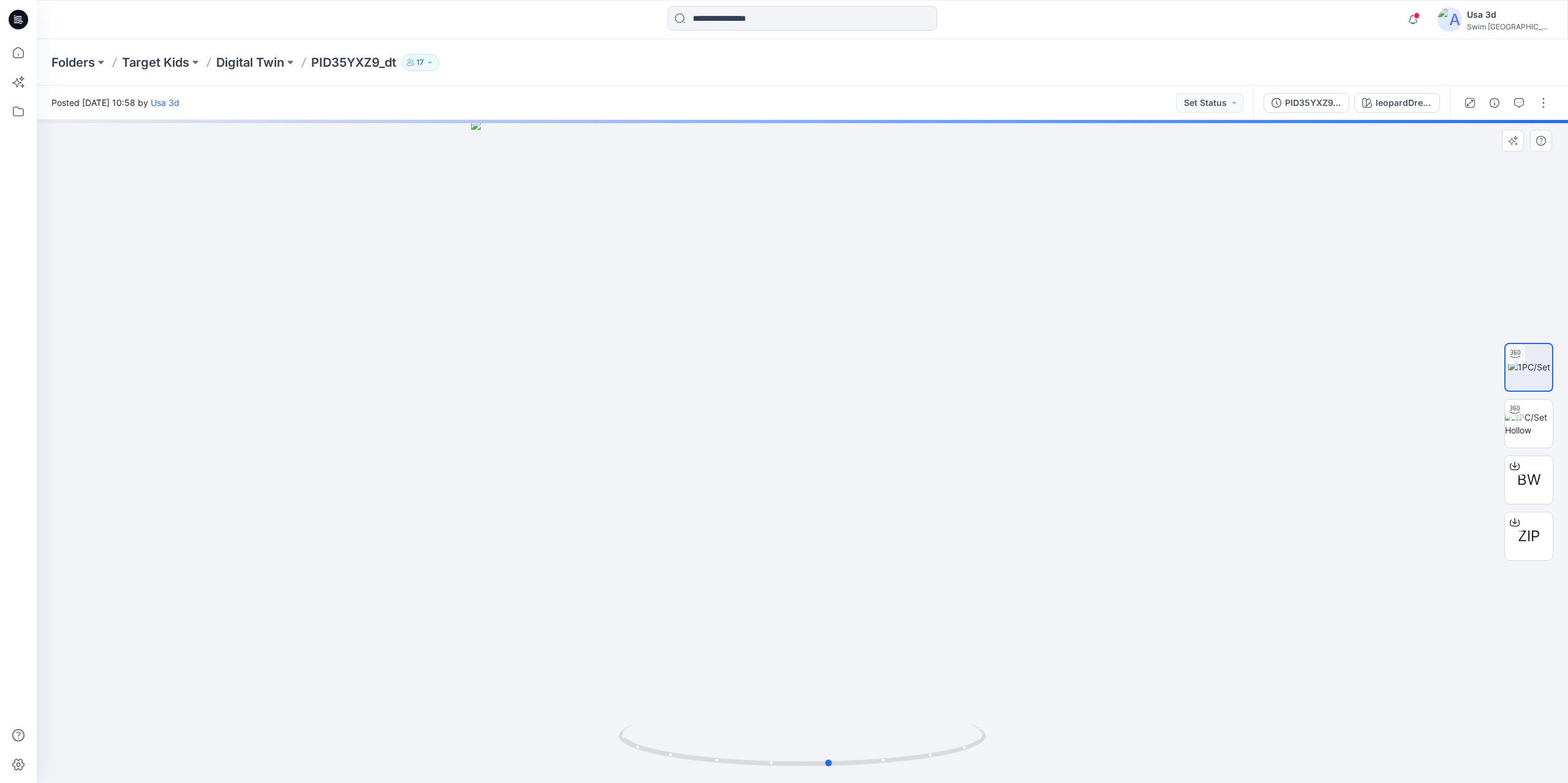
drag, startPoint x: 986, startPoint y: 438, endPoint x: 1013, endPoint y: 407, distance: 41.1
click at [1013, 407] on div at bounding box center [802, 452] width 1531 height 663
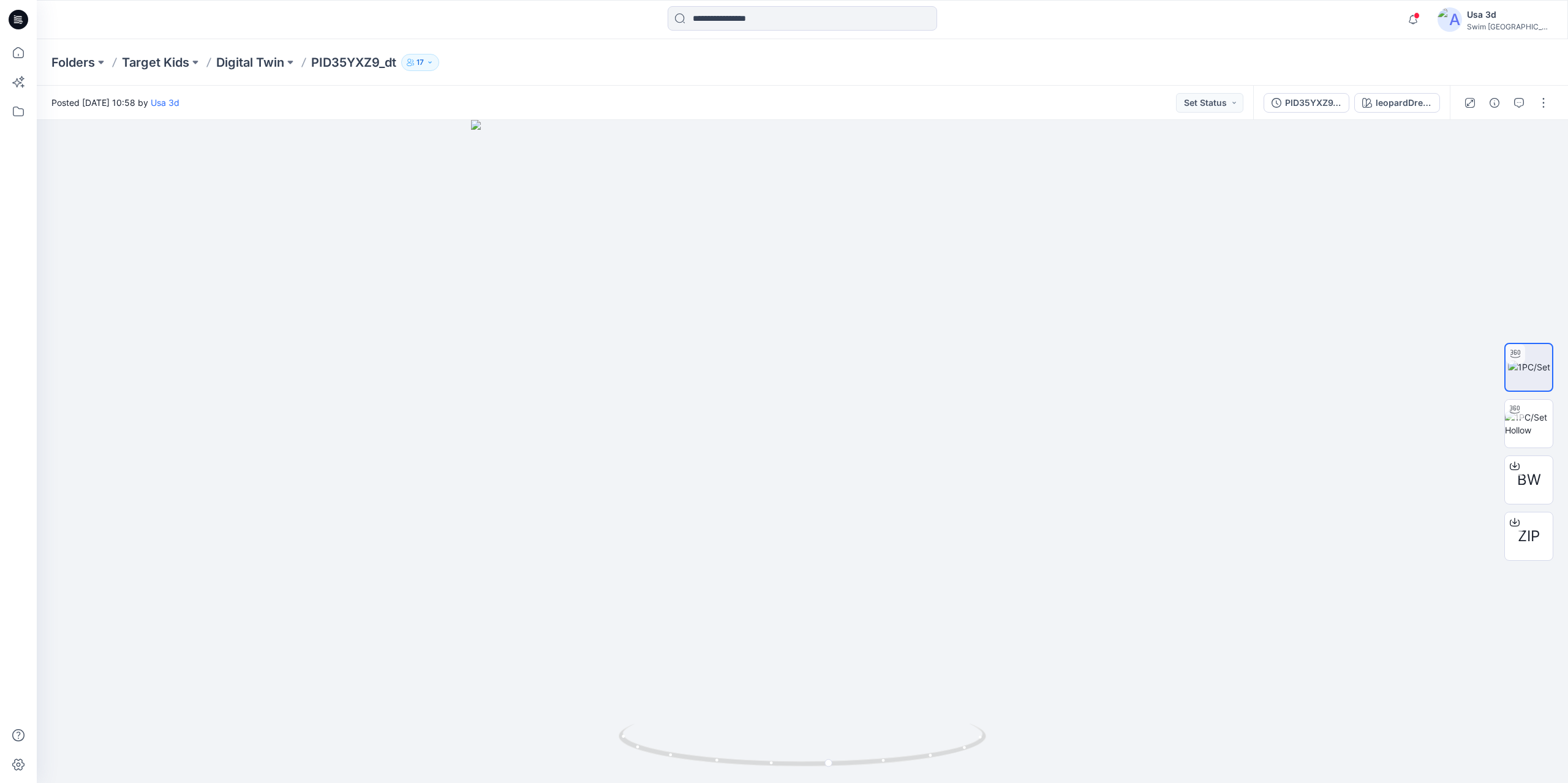
click at [22, 23] on icon at bounding box center [21, 23] width 3 height 1
